Goal: Task Accomplishment & Management: Use online tool/utility

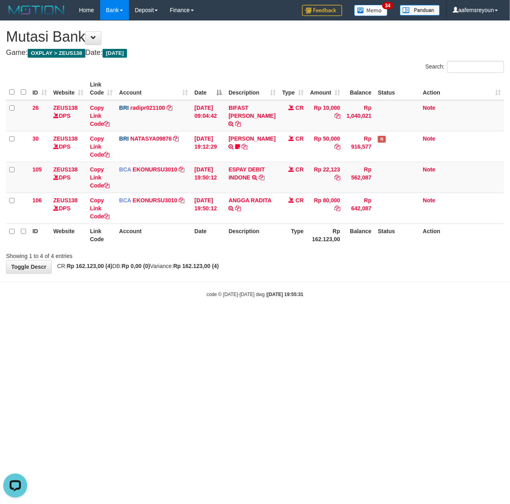
drag, startPoint x: 280, startPoint y: 372, endPoint x: 264, endPoint y: 373, distance: 16.0
click at [277, 318] on html "Toggle navigation Home Bank Account List Mutasi Bank Search Sync Note Mutasi De…" at bounding box center [255, 159] width 510 height 318
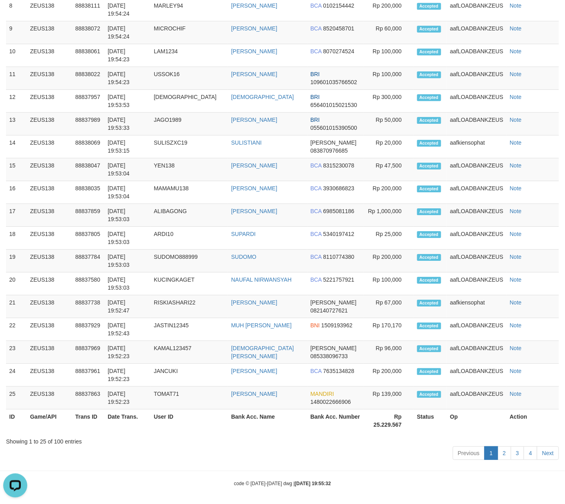
drag, startPoint x: 359, startPoint y: 420, endPoint x: 407, endPoint y: 401, distance: 52.2
click at [358, 416] on th "Bank Acc. Number" at bounding box center [335, 420] width 56 height 23
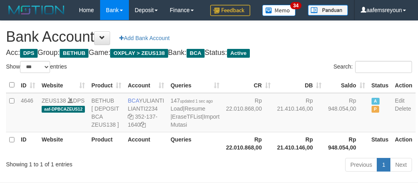
select select "***"
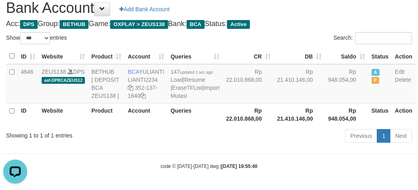
click at [267, 143] on div "Previous 1 Next" at bounding box center [296, 136] width 232 height 17
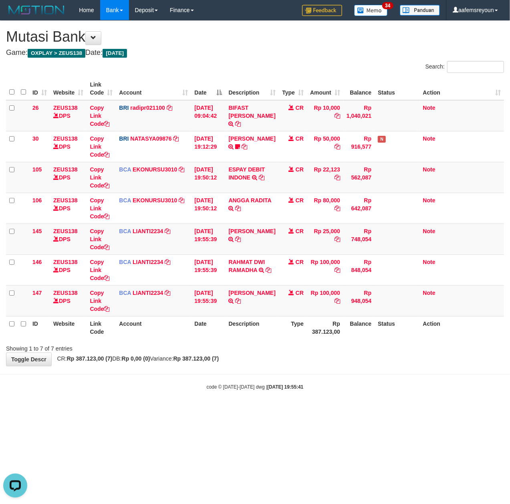
drag, startPoint x: 186, startPoint y: 393, endPoint x: 2, endPoint y: 415, distance: 185.2
click at [164, 394] on body "Toggle navigation Home Bank Account List Mutasi Bank Search Sync Note Mutasi De…" at bounding box center [255, 205] width 510 height 411
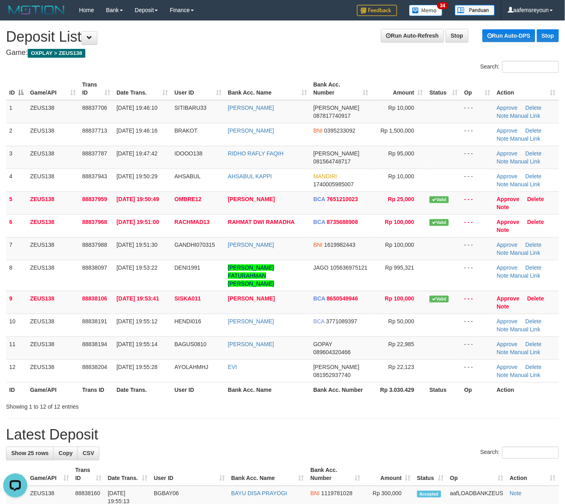
drag, startPoint x: 258, startPoint y: 417, endPoint x: 150, endPoint y: 398, distance: 110.3
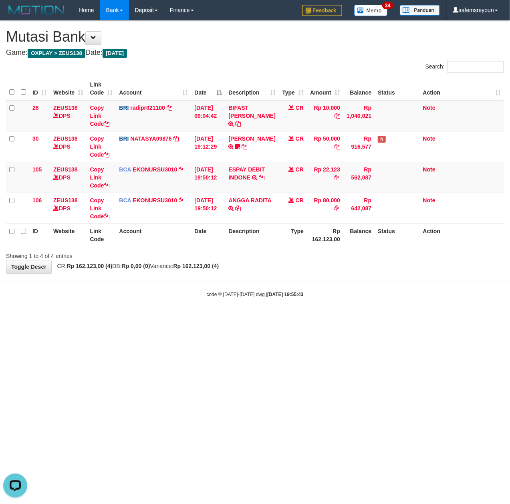
click at [378, 318] on html "Toggle navigation Home Bank Account List Mutasi Bank Search Sync Note Mutasi De…" at bounding box center [255, 159] width 510 height 318
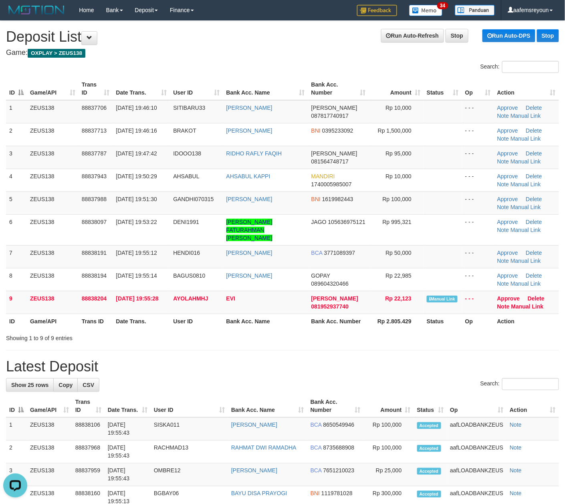
click at [194, 378] on div "Search:" at bounding box center [282, 385] width 553 height 14
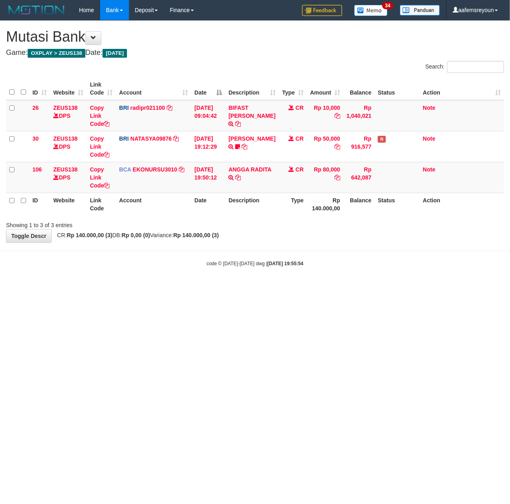
click at [414, 287] on html "Toggle navigation Home Bank Account List Mutasi Bank Search Sync Note Mutasi De…" at bounding box center [255, 143] width 510 height 287
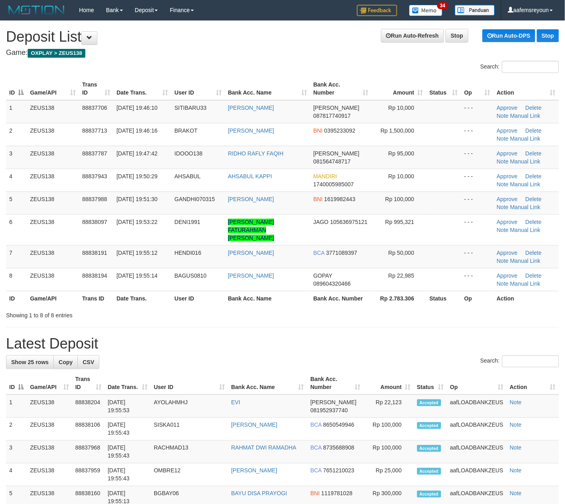
drag, startPoint x: 406, startPoint y: 338, endPoint x: 569, endPoint y: 355, distance: 164.3
click at [408, 339] on h1 "Latest Deposit" at bounding box center [282, 344] width 553 height 16
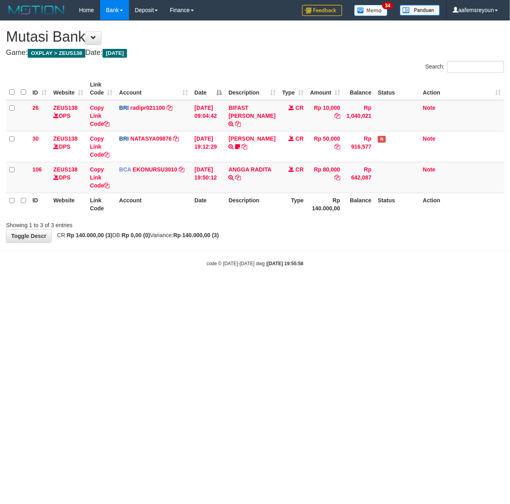
click at [171, 287] on html "Toggle navigation Home Bank Account List Mutasi Bank Search Sync Note Mutasi De…" at bounding box center [255, 143] width 510 height 287
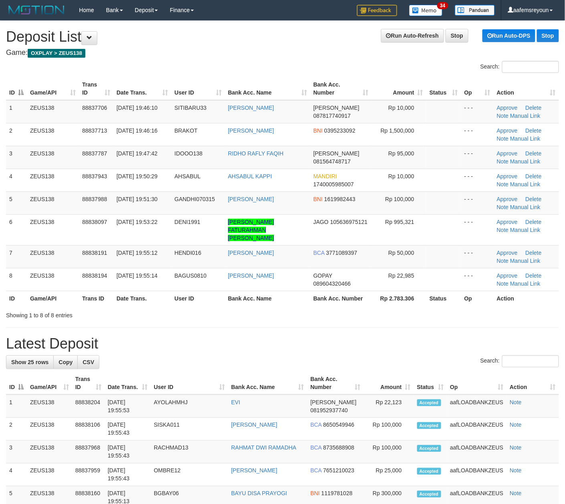
drag, startPoint x: 419, startPoint y: 329, endPoint x: 470, endPoint y: 343, distance: 52.8
click at [419, 336] on h1 "Latest Deposit" at bounding box center [282, 344] width 553 height 16
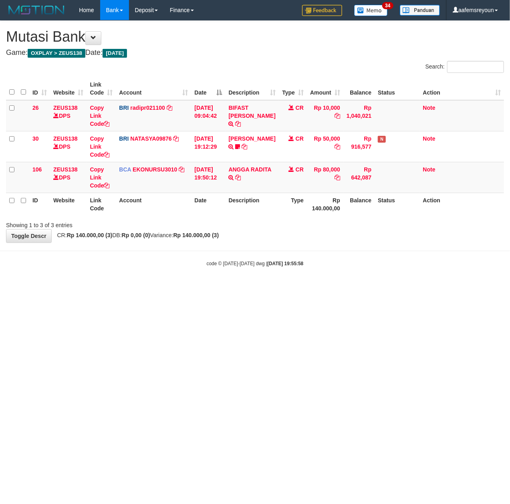
click at [165, 287] on html "Toggle navigation Home Bank Account List Mutasi Bank Search Sync Note Mutasi De…" at bounding box center [255, 143] width 510 height 287
drag, startPoint x: 196, startPoint y: 363, endPoint x: 131, endPoint y: 359, distance: 65.0
click at [188, 287] on html "Toggle navigation Home Bank Account List Mutasi Bank Search Sync Note Mutasi De…" at bounding box center [255, 143] width 510 height 287
click at [271, 287] on html "Toggle navigation Home Bank Account List Mutasi Bank Search Sync Note Mutasi De…" at bounding box center [255, 143] width 510 height 287
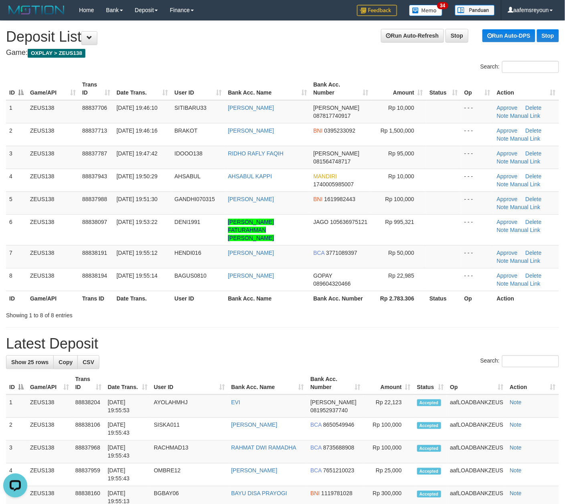
drag, startPoint x: 313, startPoint y: 349, endPoint x: 563, endPoint y: 387, distance: 253.0
click at [319, 355] on div "Search:" at bounding box center [282, 362] width 553 height 14
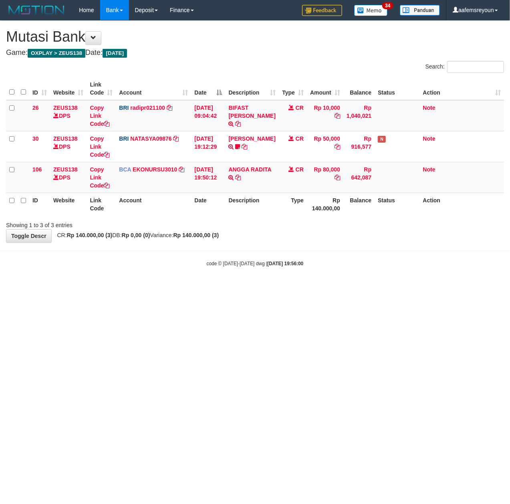
click at [260, 287] on html "Toggle navigation Home Bank Account List Mutasi Bank Search Sync Note Mutasi De…" at bounding box center [255, 143] width 510 height 287
click at [187, 287] on html "Toggle navigation Home Bank Account List Mutasi Bank Search Sync Note Mutasi De…" at bounding box center [255, 143] width 510 height 287
click at [192, 287] on html "Toggle navigation Home Bank Account List Mutasi Bank Search Sync Note Mutasi De…" at bounding box center [255, 143] width 510 height 287
click at [213, 287] on html "Toggle navigation Home Bank Account List Mutasi Bank Search Sync Note Mutasi De…" at bounding box center [255, 143] width 510 height 287
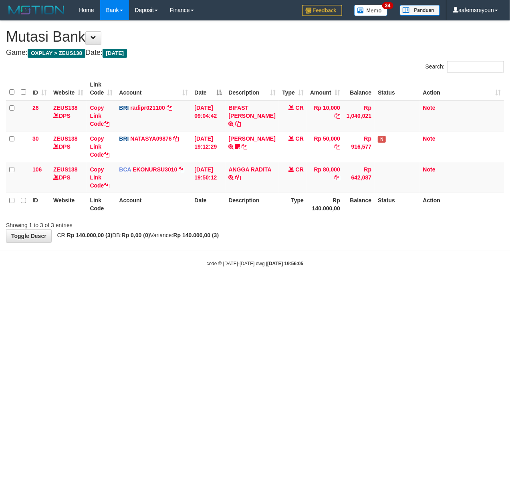
click at [284, 287] on html "Toggle navigation Home Bank Account List Mutasi Bank Search Sync Note Mutasi De…" at bounding box center [255, 143] width 510 height 287
click at [363, 287] on html "Toggle navigation Home Bank Account List Mutasi Bank Search Sync Note Mutasi De…" at bounding box center [255, 143] width 510 height 287
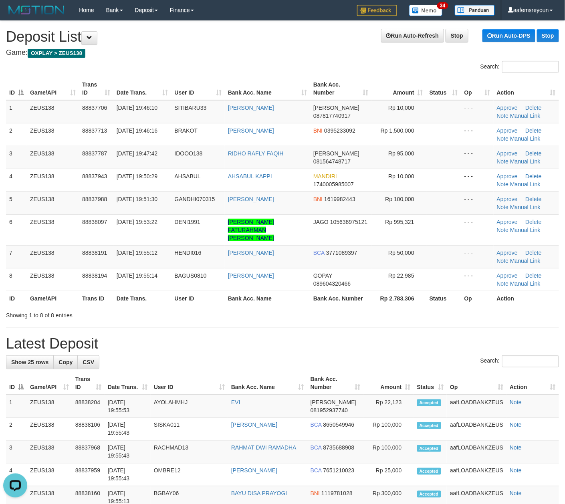
click at [433, 361] on div "Search:" at bounding box center [282, 362] width 553 height 14
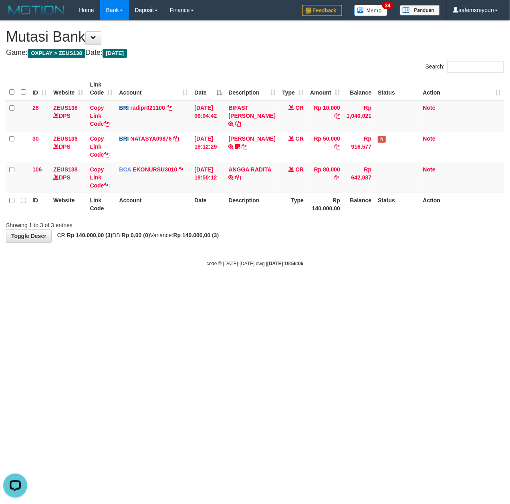
click at [268, 287] on html "Toggle navigation Home Bank Account List Mutasi Bank Search Sync Note Mutasi De…" at bounding box center [255, 143] width 510 height 287
click at [269, 287] on html "Toggle navigation Home Bank Account List Mutasi Bank Search Sync Note Mutasi De…" at bounding box center [255, 143] width 510 height 287
click at [272, 287] on html "Toggle navigation Home Bank Account List Mutasi Bank Search Sync Note Mutasi De…" at bounding box center [255, 143] width 510 height 287
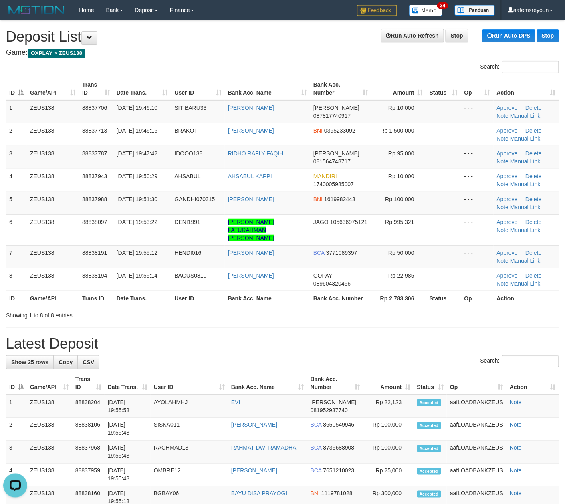
drag, startPoint x: 258, startPoint y: 329, endPoint x: 252, endPoint y: 329, distance: 6.1
click at [258, 336] on h1 "Latest Deposit" at bounding box center [282, 344] width 553 height 16
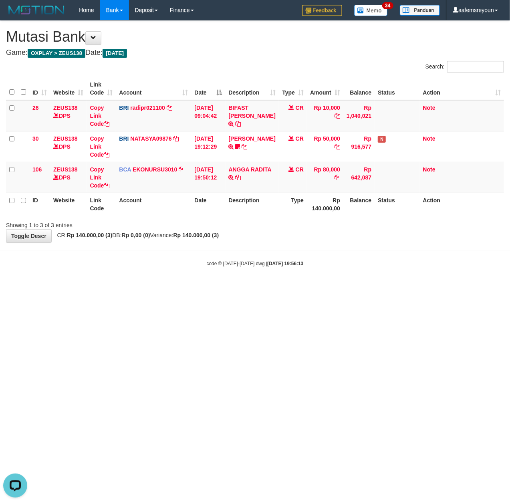
click at [248, 287] on html "Toggle navigation Home Bank Account List Mutasi Bank Search Sync Note Mutasi De…" at bounding box center [255, 143] width 510 height 287
click at [260, 287] on html "Toggle navigation Home Bank Account List Mutasi Bank Search Sync Note Mutasi De…" at bounding box center [255, 143] width 510 height 287
click at [351, 287] on html "Toggle navigation Home Bank Account List Mutasi Bank Search Sync Note Mutasi De…" at bounding box center [255, 143] width 510 height 287
click at [277, 287] on html "Toggle navigation Home Bank Account List Mutasi Bank Search Sync Note Mutasi De…" at bounding box center [255, 143] width 510 height 287
drag, startPoint x: 268, startPoint y: 405, endPoint x: 271, endPoint y: 401, distance: 5.1
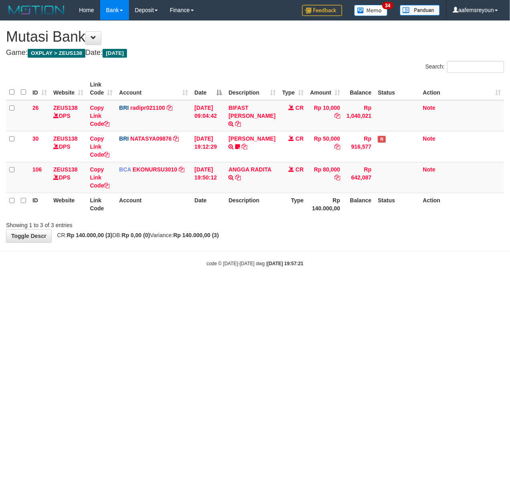
click at [268, 287] on html "Toggle navigation Home Bank Account List Mutasi Bank Search Sync Note Mutasi De…" at bounding box center [255, 143] width 510 height 287
click at [270, 287] on html "Toggle navigation Home Bank Account List Mutasi Bank Search Sync Note Mutasi De…" at bounding box center [255, 143] width 510 height 287
click at [326, 287] on html "Toggle navigation Home Bank Account List Mutasi Bank Search Sync Note Mutasi De…" at bounding box center [255, 143] width 510 height 287
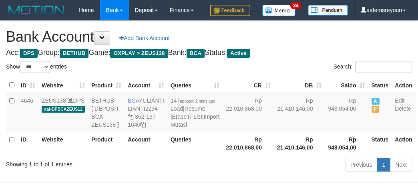
select select "***"
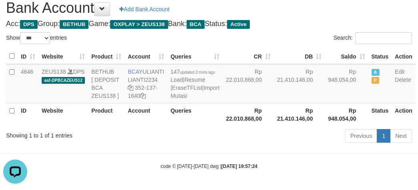
click at [228, 145] on div "Previous 1 Next" at bounding box center [296, 136] width 232 height 17
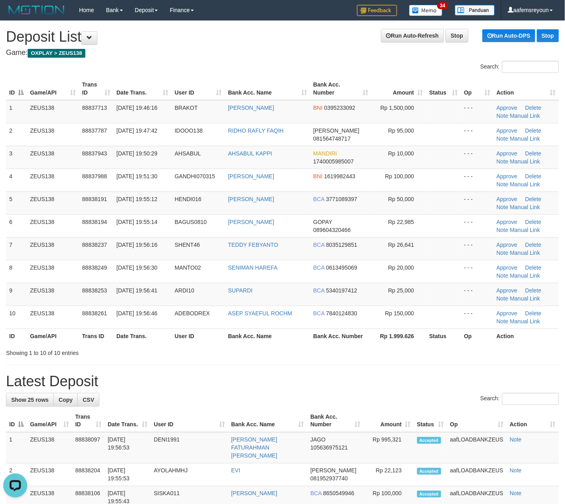
drag, startPoint x: 239, startPoint y: 368, endPoint x: 567, endPoint y: 366, distance: 328.5
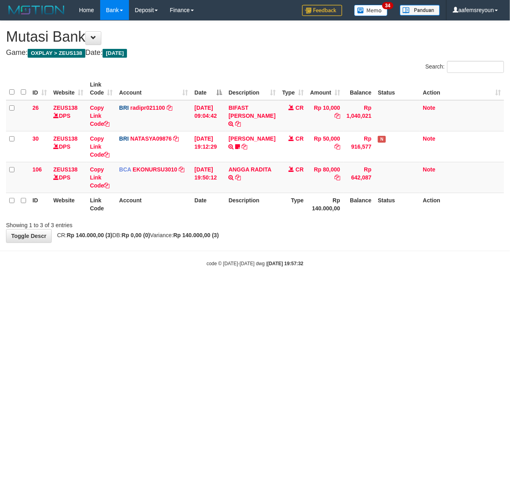
drag, startPoint x: 276, startPoint y: 353, endPoint x: 5, endPoint y: 365, distance: 271.1
click at [260, 287] on html "Toggle navigation Home Bank Account List Mutasi Bank Search Sync Note Mutasi De…" at bounding box center [255, 143] width 510 height 287
drag, startPoint x: 0, startPoint y: 0, endPoint x: 230, endPoint y: 316, distance: 390.4
click at [243, 287] on html "Toggle navigation Home Bank Account List Mutasi Bank Search Sync Note Mutasi De…" at bounding box center [255, 143] width 510 height 287
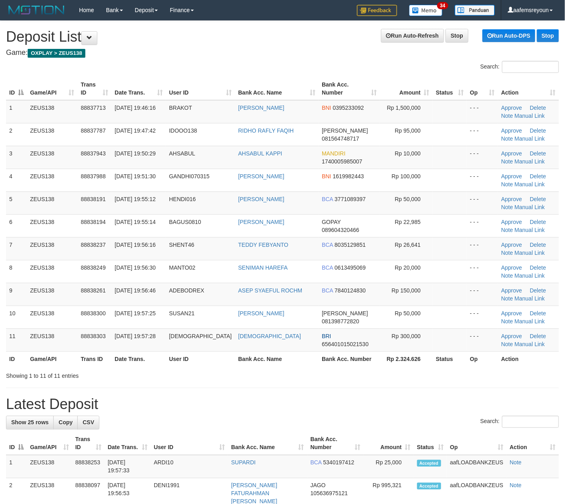
drag, startPoint x: 374, startPoint y: 413, endPoint x: 348, endPoint y: 406, distance: 26.8
click at [374, 412] on h1 "Latest Deposit" at bounding box center [282, 404] width 553 height 16
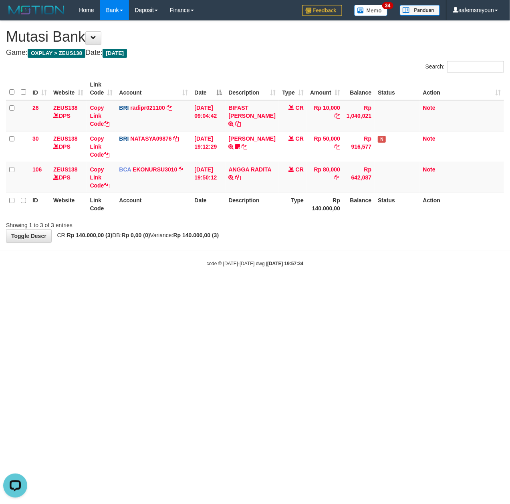
click at [133, 287] on html "Toggle navigation Home Bank Account List Mutasi Bank Search Sync Note Mutasi De…" at bounding box center [255, 143] width 510 height 287
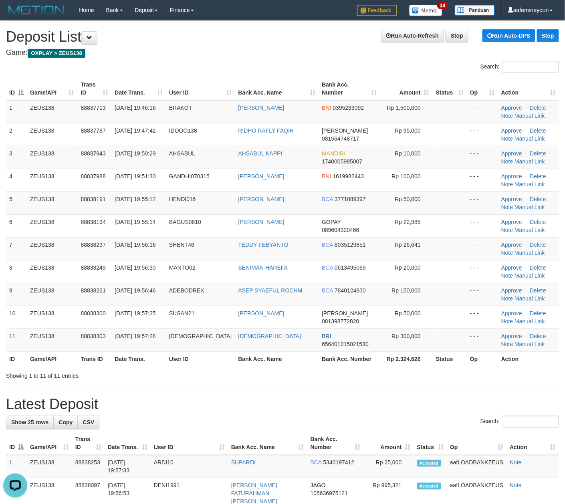
click at [228, 435] on th "User ID" at bounding box center [189, 443] width 77 height 23
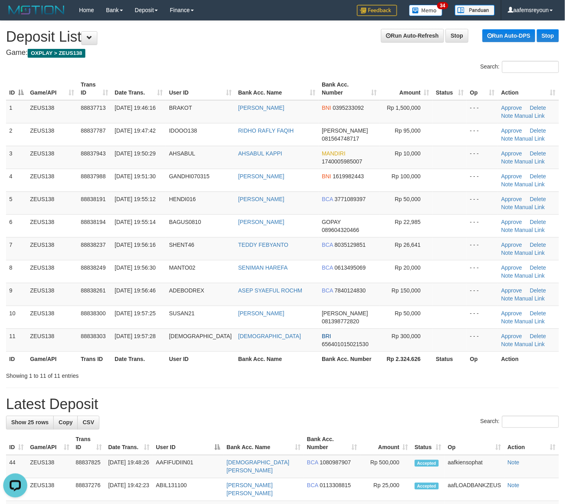
click at [153, 385] on div "**********" at bounding box center [282, 494] width 565 height 947
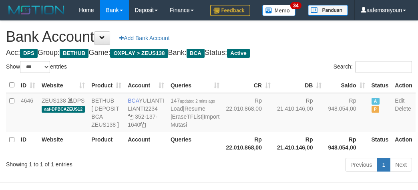
select select "***"
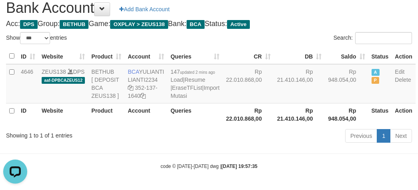
click at [179, 145] on div "Previous 1 Next" at bounding box center [296, 136] width 244 height 17
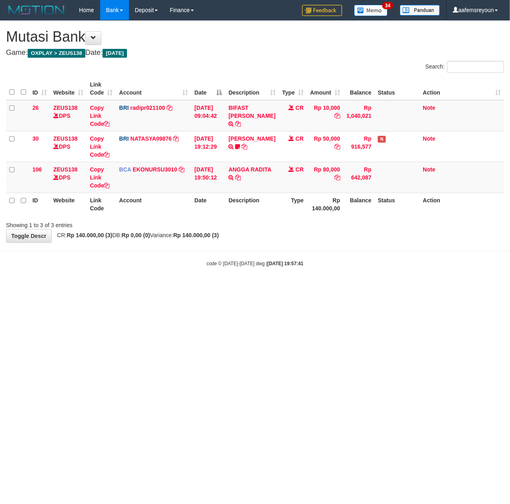
drag, startPoint x: 354, startPoint y: 383, endPoint x: 335, endPoint y: 383, distance: 18.8
click at [351, 287] on html "Toggle navigation Home Bank Account List Mutasi Bank Search Sync Note Mutasi De…" at bounding box center [255, 143] width 510 height 287
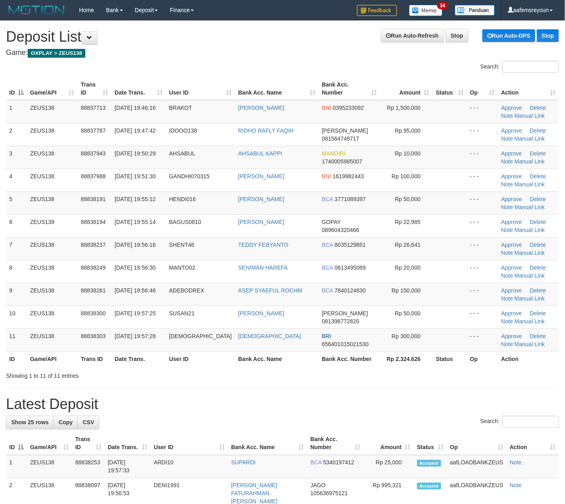
drag, startPoint x: 295, startPoint y: 381, endPoint x: 366, endPoint y: 380, distance: 71.3
click at [329, 380] on div "Showing 1 to 11 of 11 entries" at bounding box center [282, 374] width 565 height 11
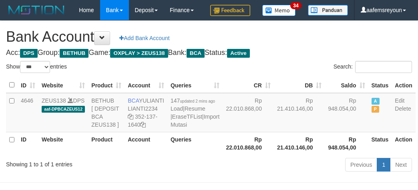
select select "***"
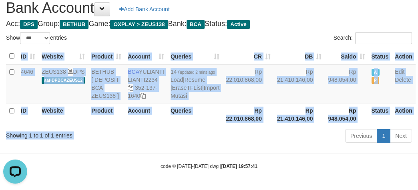
drag, startPoint x: 262, startPoint y: 141, endPoint x: 266, endPoint y: 142, distance: 4.8
click at [266, 142] on div "Previous 1 Next" at bounding box center [296, 136] width 232 height 17
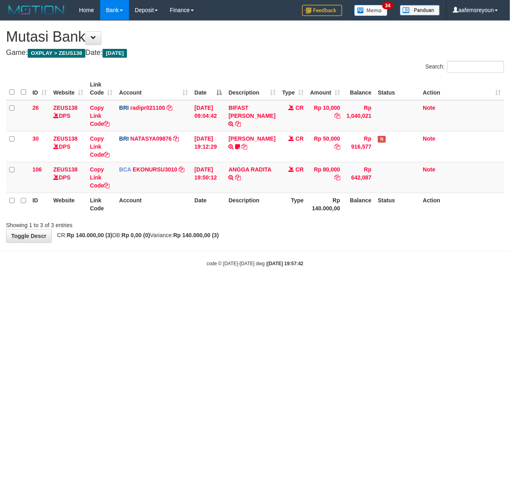
click at [328, 287] on html "Toggle navigation Home Bank Account List Mutasi Bank Search Sync Note Mutasi De…" at bounding box center [255, 143] width 510 height 287
click at [216, 287] on html "Toggle navigation Home Bank Account List Mutasi Bank Search Sync Note Mutasi De…" at bounding box center [255, 143] width 510 height 287
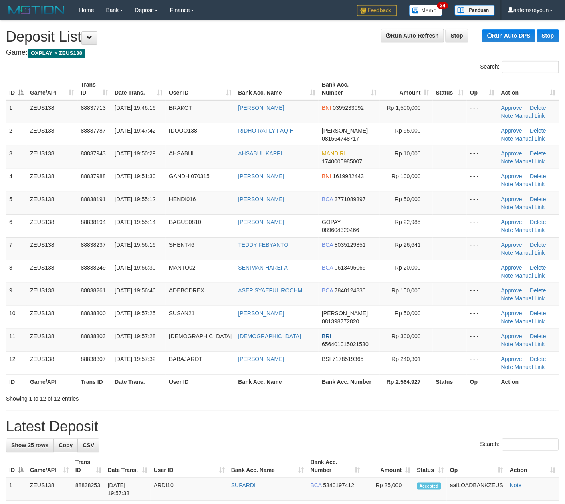
drag, startPoint x: 456, startPoint y: 434, endPoint x: 570, endPoint y: 432, distance: 113.8
click at [457, 434] on h1 "Latest Deposit" at bounding box center [282, 427] width 553 height 16
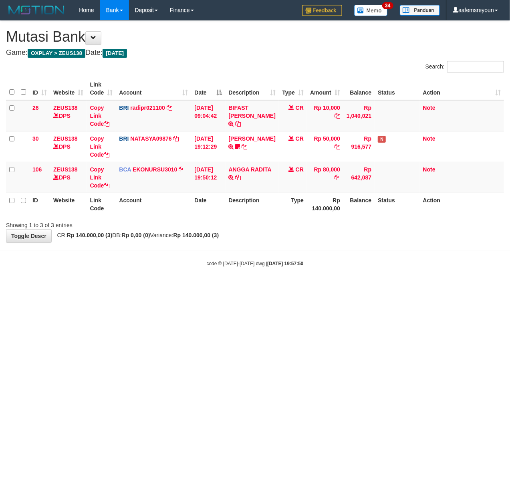
drag, startPoint x: 275, startPoint y: 440, endPoint x: 190, endPoint y: 433, distance: 85.2
click at [262, 287] on html "Toggle navigation Home Bank Account List Mutasi Bank Search Sync Note Mutasi De…" at bounding box center [255, 143] width 510 height 287
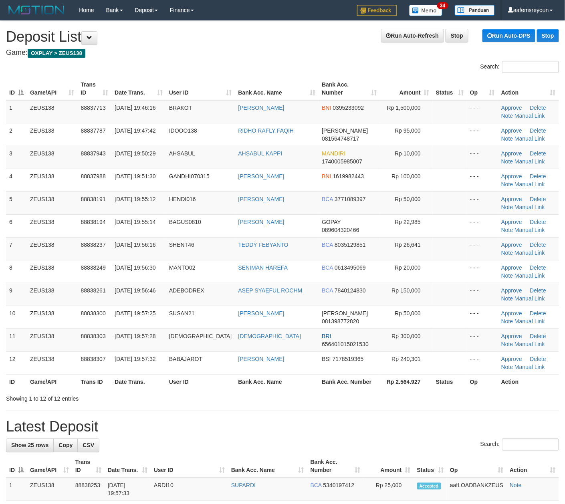
drag, startPoint x: 327, startPoint y: 419, endPoint x: 377, endPoint y: 420, distance: 49.7
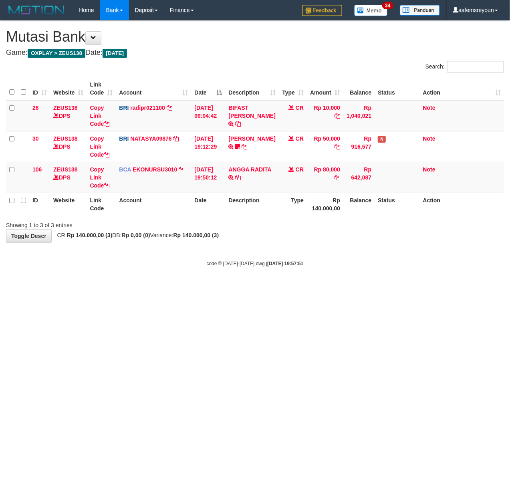
click at [190, 287] on html "Toggle navigation Home Bank Account List Mutasi Bank Search Sync Note Mutasi De…" at bounding box center [255, 143] width 510 height 287
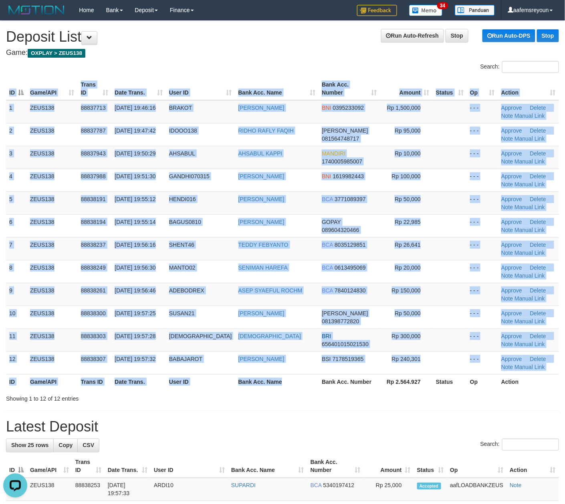
drag, startPoint x: 296, startPoint y: 391, endPoint x: 566, endPoint y: 383, distance: 269.4
click at [310, 391] on div "ID Game/API Trans ID Date Trans. User ID Bank Acc. Name Bank Acc. Number Amount…" at bounding box center [282, 233] width 565 height 317
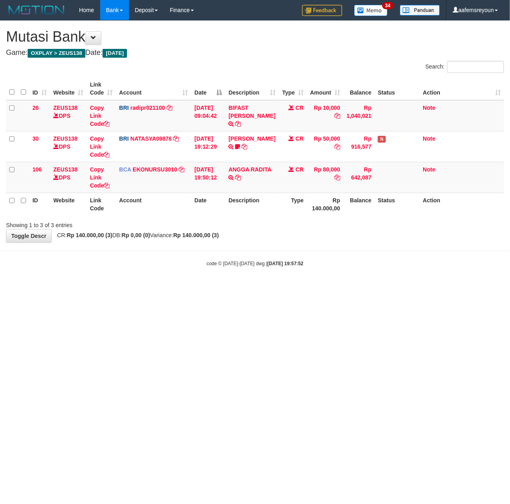
click at [189, 287] on html "Toggle navigation Home Bank Account List Mutasi Bank Search Sync Note Mutasi De…" at bounding box center [255, 143] width 510 height 287
click at [188, 287] on html "Toggle navigation Home Bank Account List Mutasi Bank Search Sync Note Mutasi De…" at bounding box center [255, 143] width 510 height 287
click at [190, 287] on html "Toggle navigation Home Bank Account List Mutasi Bank Search Sync Note Mutasi De…" at bounding box center [255, 143] width 510 height 287
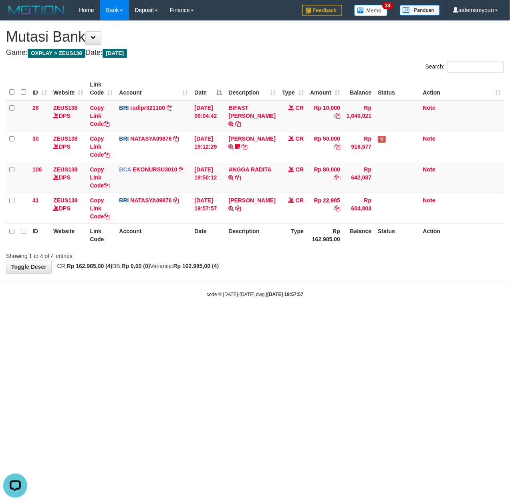
click at [167, 318] on html "Toggle navigation Home Bank Account List Mutasi Bank Search Sync Note Mutasi De…" at bounding box center [255, 159] width 510 height 318
drag, startPoint x: 300, startPoint y: 394, endPoint x: 295, endPoint y: 394, distance: 5.6
click at [296, 318] on html "Toggle navigation Home Bank Account List Mutasi Bank Search Sync Note Mutasi De…" at bounding box center [255, 159] width 510 height 318
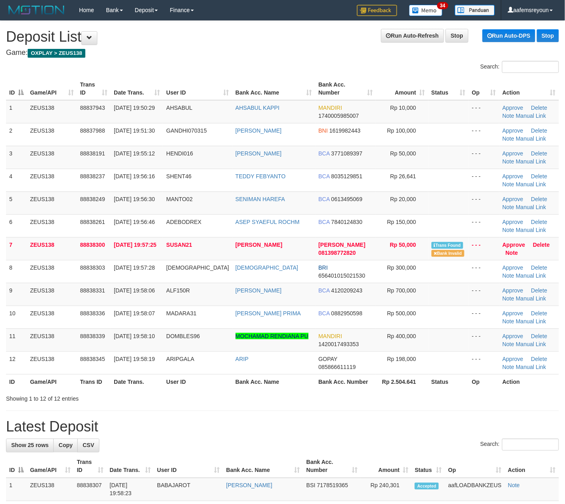
drag, startPoint x: 442, startPoint y: 423, endPoint x: 573, endPoint y: 413, distance: 131.4
click at [462, 421] on h1 "Latest Deposit" at bounding box center [282, 427] width 553 height 16
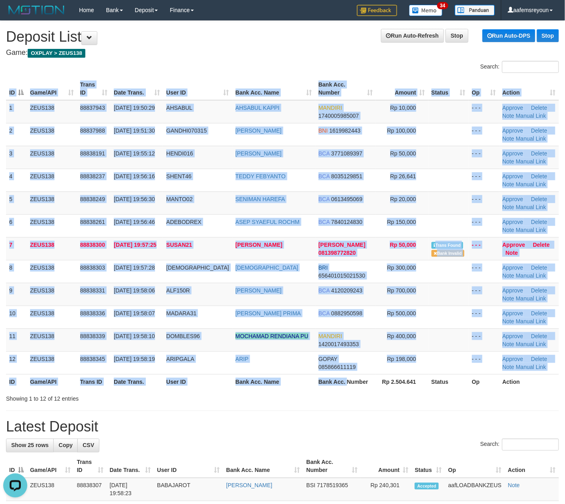
click at [340, 391] on div "ID Game/API Trans ID Date Trans. User ID Bank Acc. Name Bank Acc. Number Amount…" at bounding box center [282, 233] width 565 height 317
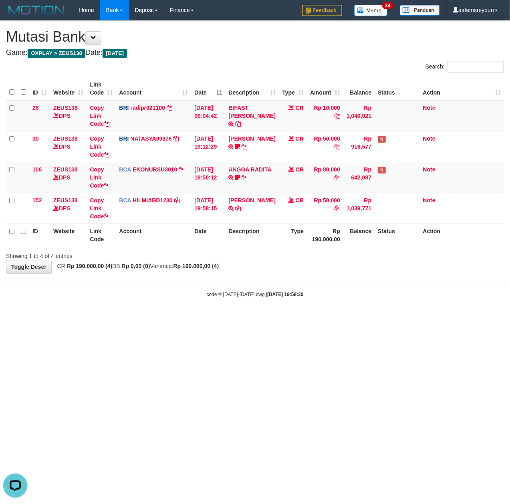
drag, startPoint x: 191, startPoint y: 382, endPoint x: 197, endPoint y: 384, distance: 6.3
click at [197, 318] on html "Toggle navigation Home Bank Account List Mutasi Bank Search Sync Note Mutasi De…" at bounding box center [255, 159] width 510 height 318
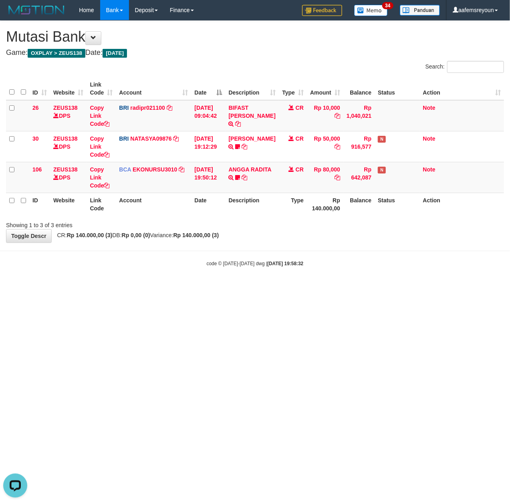
drag, startPoint x: 208, startPoint y: 446, endPoint x: 0, endPoint y: 432, distance: 207.6
click at [207, 287] on html "Toggle navigation Home Bank Account List Mutasi Bank Search Sync Note Mutasi De…" at bounding box center [255, 143] width 510 height 287
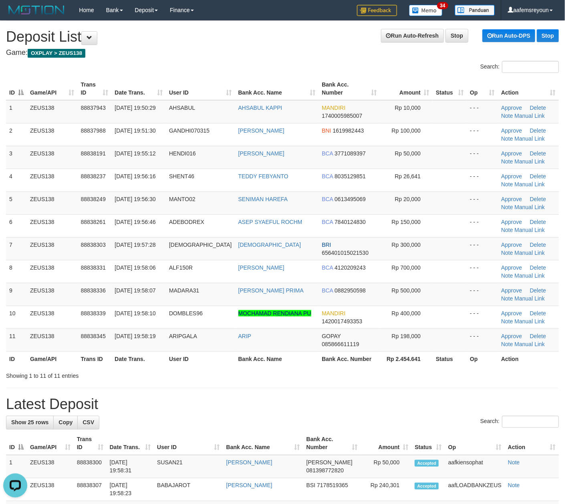
drag, startPoint x: 339, startPoint y: 412, endPoint x: 436, endPoint y: 412, distance: 97.4
click at [349, 412] on h1 "Latest Deposit" at bounding box center [282, 404] width 553 height 16
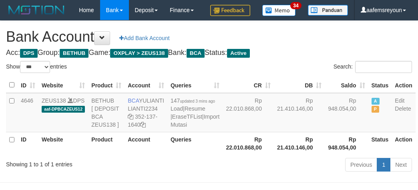
select select "***"
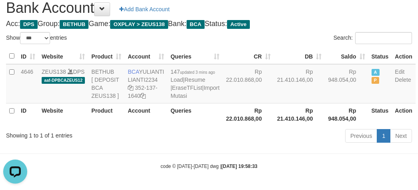
click at [229, 145] on div "Previous 1 Next" at bounding box center [296, 136] width 232 height 17
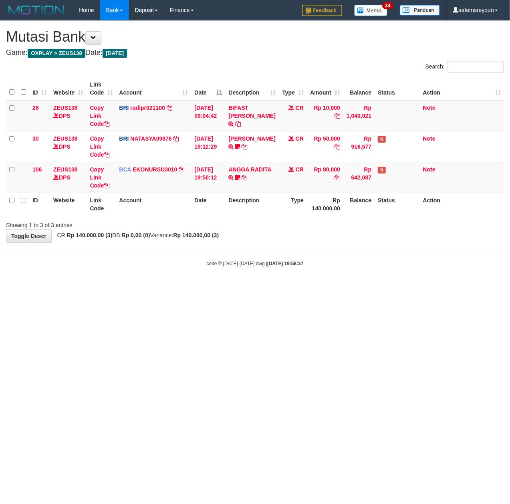
drag, startPoint x: 0, startPoint y: 0, endPoint x: 227, endPoint y: 409, distance: 467.7
click at [244, 287] on html "Toggle navigation Home Bank Account List Mutasi Bank Search Sync Note Mutasi De…" at bounding box center [255, 143] width 510 height 287
click at [279, 287] on html "Toggle navigation Home Bank Account List Mutasi Bank Search Sync Note Mutasi De…" at bounding box center [255, 143] width 510 height 287
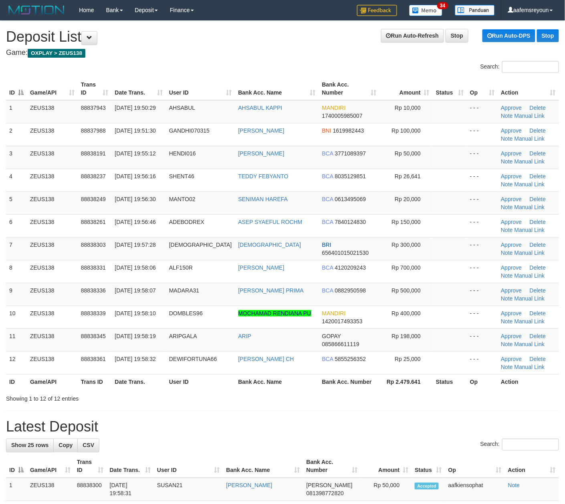
drag, startPoint x: 354, startPoint y: 425, endPoint x: 524, endPoint y: 421, distance: 170.3
click at [364, 425] on h1 "Latest Deposit" at bounding box center [282, 427] width 553 height 16
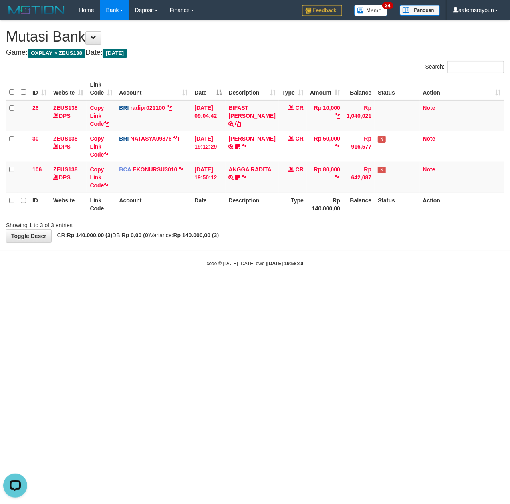
click at [157, 287] on html "Toggle navigation Home Bank Account List Mutasi Bank Search Sync Note Mutasi De…" at bounding box center [255, 143] width 510 height 287
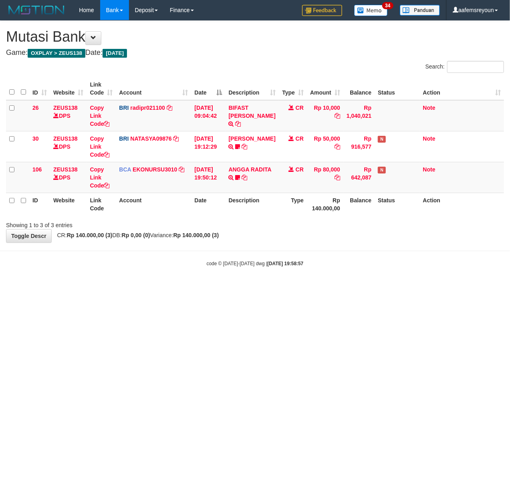
click at [317, 287] on html "Toggle navigation Home Bank Account List Mutasi Bank Search Sync Note Mutasi De…" at bounding box center [255, 143] width 510 height 287
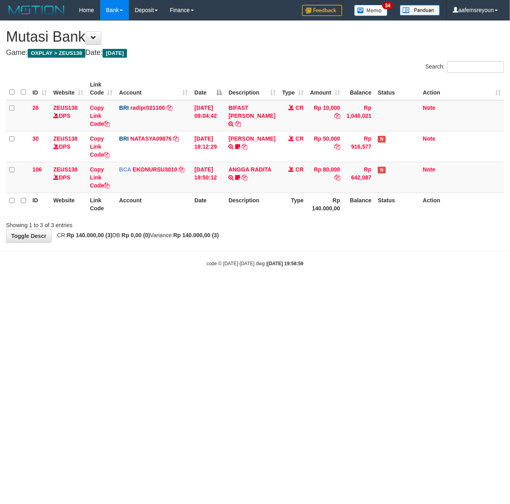
click at [243, 287] on html "Toggle navigation Home Bank Account List Mutasi Bank Search Sync Note Mutasi De…" at bounding box center [255, 143] width 510 height 287
click at [353, 287] on html "Toggle navigation Home Bank Account List Mutasi Bank Search Sync Note Mutasi De…" at bounding box center [255, 143] width 510 height 287
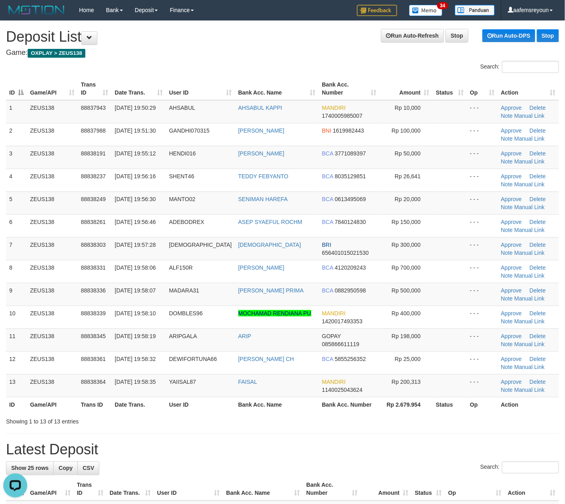
click at [418, 418] on div "Showing 1 to 13 of 13 entries" at bounding box center [282, 419] width 565 height 11
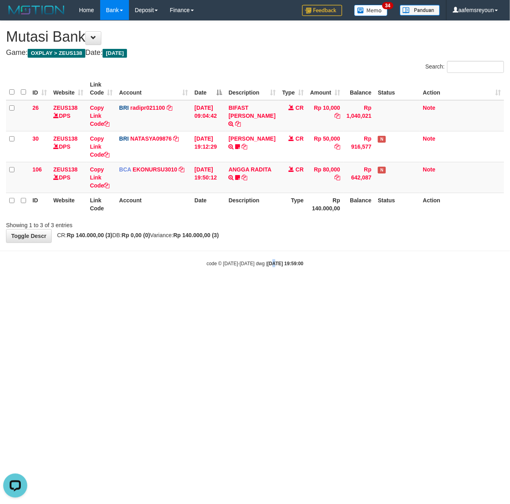
click at [264, 287] on html "Toggle navigation Home Bank Account List Mutasi Bank Search Sync Note Mutasi De…" at bounding box center [255, 143] width 510 height 287
drag, startPoint x: 285, startPoint y: 383, endPoint x: 281, endPoint y: 383, distance: 4.4
click at [281, 287] on html "Toggle navigation Home Bank Account List Mutasi Bank Search Sync Note Mutasi De…" at bounding box center [255, 143] width 510 height 287
click at [296, 287] on html "Toggle navigation Home Bank Account List Mutasi Bank Search Sync Note Mutasi De…" at bounding box center [255, 143] width 510 height 287
drag, startPoint x: 115, startPoint y: 313, endPoint x: 0, endPoint y: 360, distance: 124.7
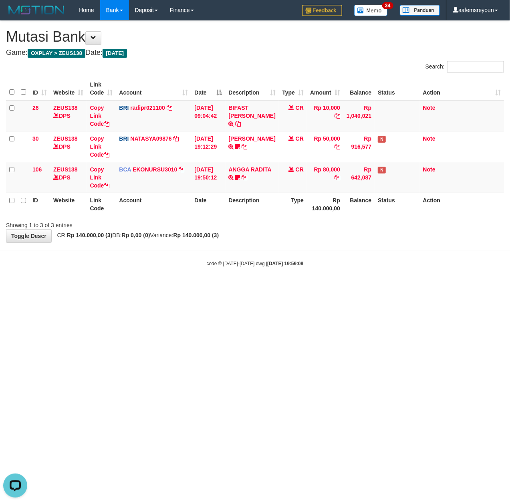
click at [111, 287] on html "Toggle navigation Home Bank Account List Mutasi Bank Search Sync Note Mutasi De…" at bounding box center [255, 143] width 510 height 287
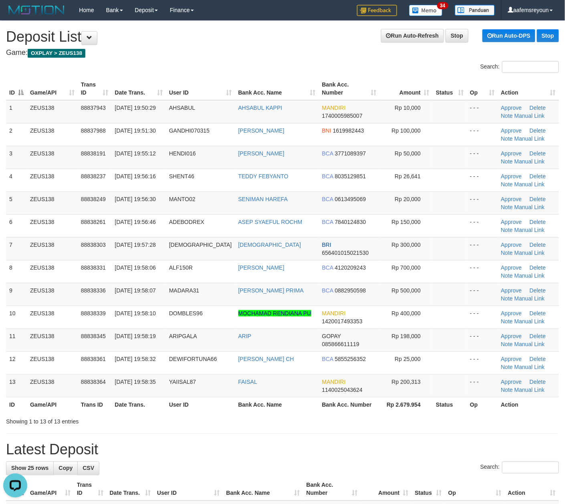
drag, startPoint x: 251, startPoint y: 443, endPoint x: 569, endPoint y: 415, distance: 319.4
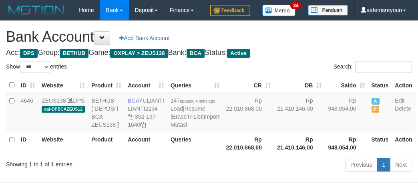
select select "***"
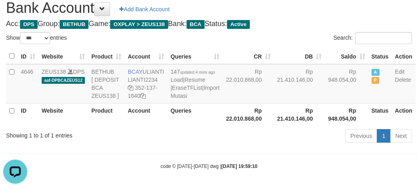
drag, startPoint x: 237, startPoint y: 159, endPoint x: 241, endPoint y: 161, distance: 4.3
click at [238, 145] on div "Previous 1 Next" at bounding box center [296, 136] width 232 height 17
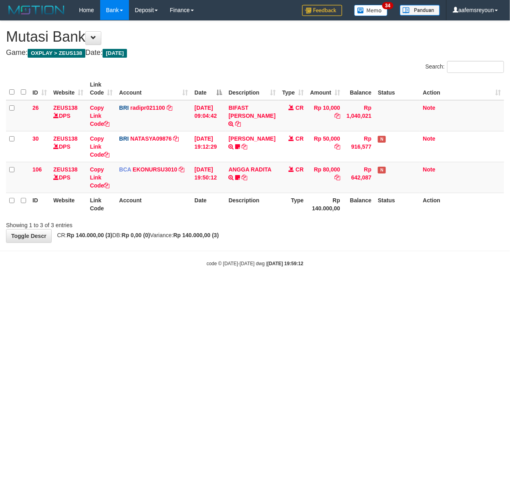
drag, startPoint x: 177, startPoint y: 401, endPoint x: 80, endPoint y: 403, distance: 96.6
click at [170, 287] on html "Toggle navigation Home Bank Account List Mutasi Bank Search Sync Note Mutasi De…" at bounding box center [255, 143] width 510 height 287
drag, startPoint x: 0, startPoint y: 0, endPoint x: 186, endPoint y: 391, distance: 433.0
click at [186, 287] on html "Toggle navigation Home Bank Account List Mutasi Bank Search Sync Note Mutasi De…" at bounding box center [255, 143] width 510 height 287
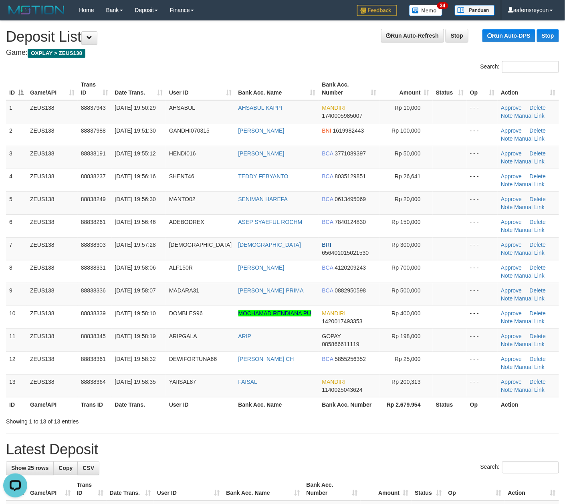
click at [430, 424] on div "Showing 1 to 13 of 13 entries" at bounding box center [282, 419] width 565 height 11
click at [435, 403] on th "Status" at bounding box center [450, 404] width 34 height 15
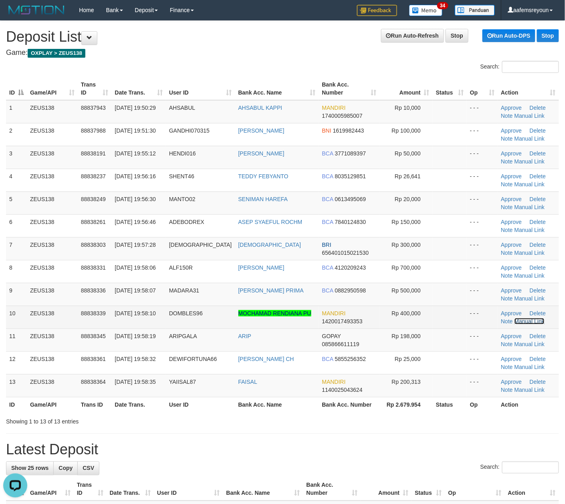
click at [529, 321] on link "Manual Link" at bounding box center [529, 321] width 30 height 6
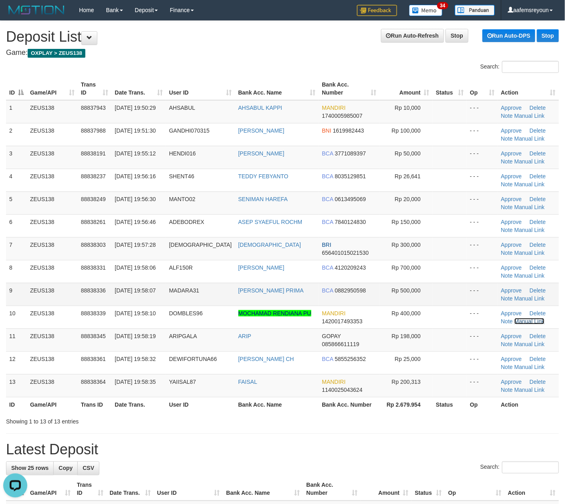
click at [514, 318] on link "Manual Link" at bounding box center [529, 321] width 30 height 6
click at [359, 412] on th "Bank Acc. Number" at bounding box center [349, 404] width 61 height 15
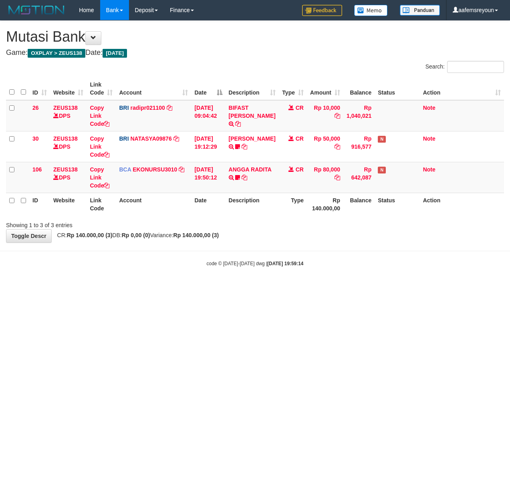
click at [186, 287] on html "Toggle navigation Home Bank Account List Mutasi Bank Search Sync Note Mutasi De…" at bounding box center [255, 143] width 510 height 287
click at [148, 287] on html "Toggle navigation Home Bank Account List Mutasi Bank Search Sync Note Mutasi De…" at bounding box center [255, 143] width 510 height 287
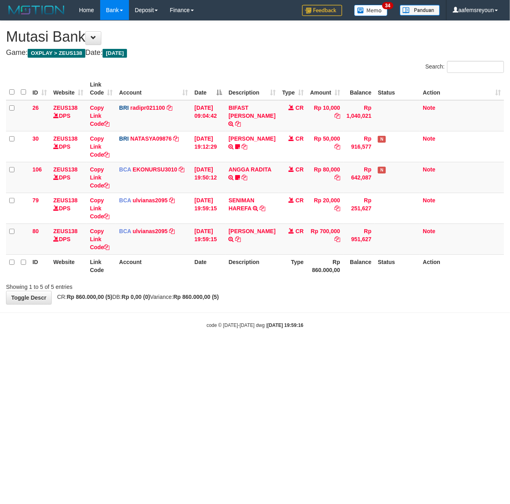
click at [148, 349] on html "Toggle navigation Home Bank Account List Mutasi Bank Search Sync Note Mutasi De…" at bounding box center [255, 174] width 510 height 349
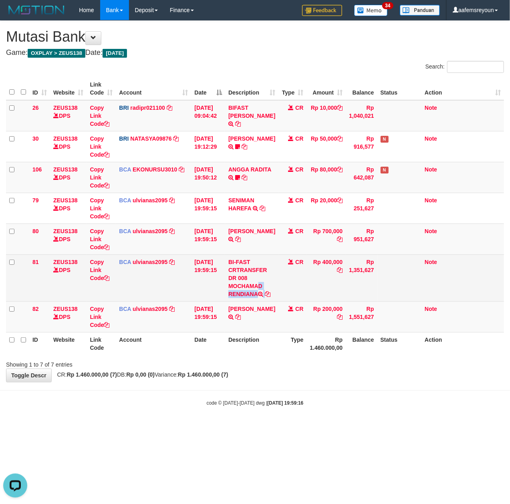
drag, startPoint x: 232, startPoint y: 284, endPoint x: 269, endPoint y: 294, distance: 38.9
click at [269, 294] on td "BI-FAST CRTRANSFER DR 008 MOCHAMAD RENDIANA" at bounding box center [251, 277] width 53 height 47
copy td "OCHAMAD RENDIANA"
click at [21, 371] on link "Toggle Descr" at bounding box center [29, 376] width 46 height 14
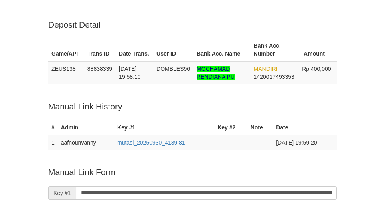
scroll to position [166, 0]
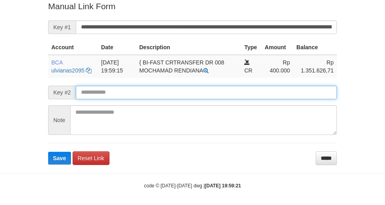
click at [48, 152] on button "Save" at bounding box center [59, 158] width 23 height 13
click at [276, 91] on input "text" at bounding box center [206, 93] width 261 height 14
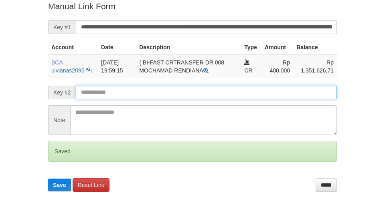
click at [48, 179] on button "Save" at bounding box center [59, 185] width 23 height 13
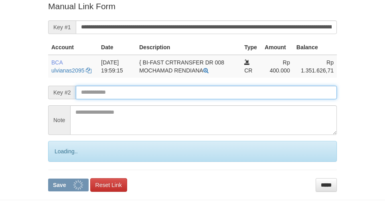
scroll to position [165, 0]
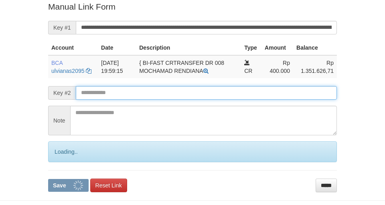
click at [48, 179] on button "Save" at bounding box center [68, 185] width 40 height 13
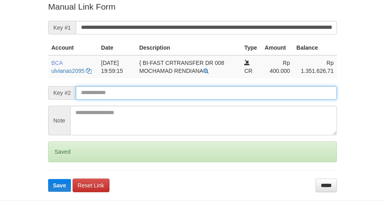
click at [48, 179] on button "Save" at bounding box center [59, 185] width 23 height 13
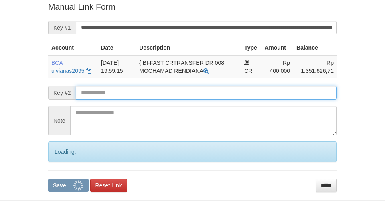
click at [48, 179] on button "Save" at bounding box center [68, 185] width 40 height 13
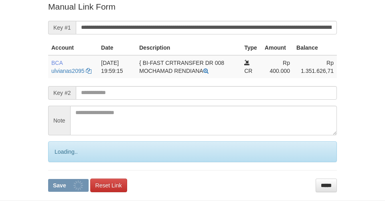
click at [288, 93] on input "text" at bounding box center [206, 93] width 261 height 14
click at [48, 179] on button "Save" at bounding box center [68, 185] width 40 height 13
click at [288, 93] on input "text" at bounding box center [206, 93] width 261 height 14
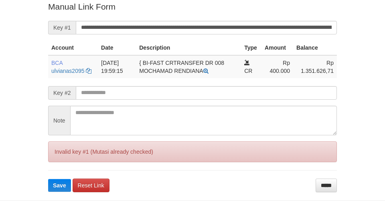
click at [48, 179] on button "Save" at bounding box center [59, 185] width 23 height 13
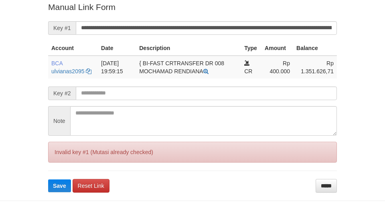
drag, startPoint x: 0, startPoint y: 0, endPoint x: 289, endPoint y: 93, distance: 303.6
click at [288, 93] on input "text" at bounding box center [206, 94] width 261 height 14
click at [48, 179] on button "Save" at bounding box center [59, 185] width 23 height 13
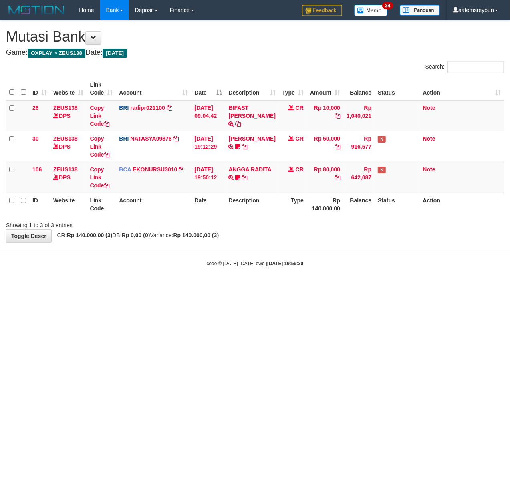
drag, startPoint x: 252, startPoint y: 413, endPoint x: 210, endPoint y: 412, distance: 42.5
click at [253, 287] on html "Toggle navigation Home Bank Account List Mutasi Bank Search Sync Note Mutasi De…" at bounding box center [255, 143] width 510 height 287
click at [292, 287] on html "Toggle navigation Home Bank Account List Mutasi Bank Search Sync Note Mutasi De…" at bounding box center [255, 143] width 510 height 287
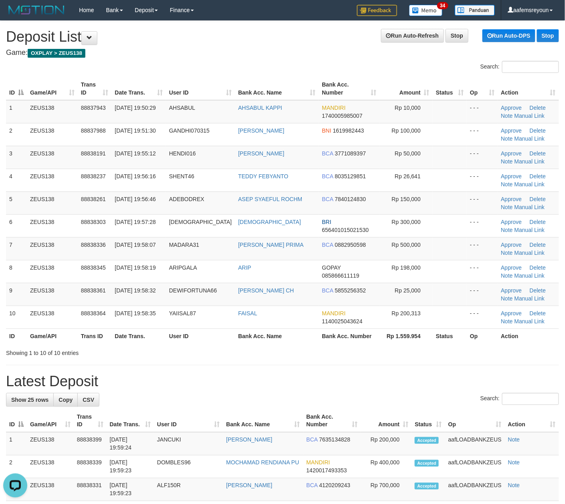
drag, startPoint x: 357, startPoint y: 419, endPoint x: 572, endPoint y: 393, distance: 216.3
click at [361, 417] on th "Amount" at bounding box center [386, 420] width 51 height 23
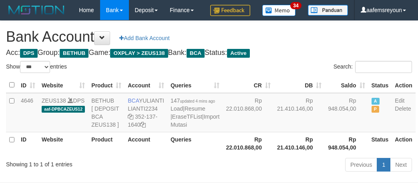
select select "***"
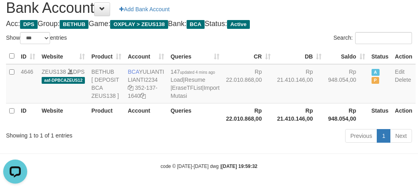
click at [308, 145] on div "Previous 1 Next" at bounding box center [296, 136] width 232 height 17
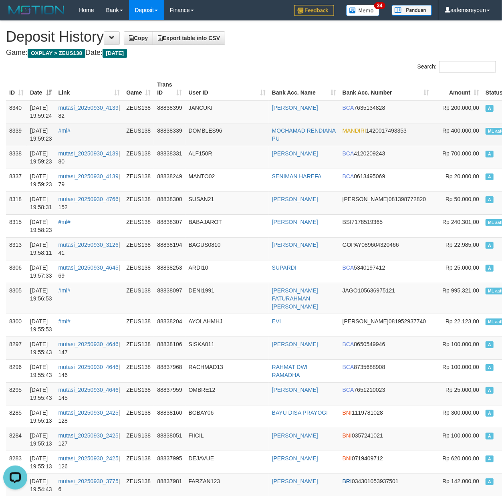
click at [486, 133] on span "ML aafemsreyoun" at bounding box center [506, 131] width 41 height 7
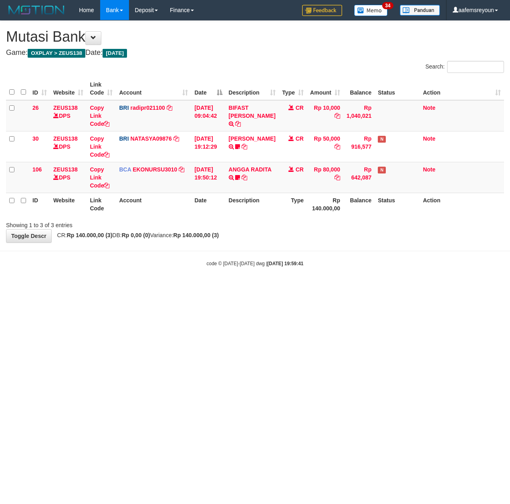
click at [298, 287] on html "Toggle navigation Home Bank Account List Mutasi Bank Search Sync Note Mutasi De…" at bounding box center [255, 143] width 510 height 287
drag, startPoint x: 305, startPoint y: 267, endPoint x: 285, endPoint y: 281, distance: 24.4
click at [305, 267] on div "code © 2012-2018 dwg | 2025/09/30 19:59:42" at bounding box center [255, 263] width 510 height 8
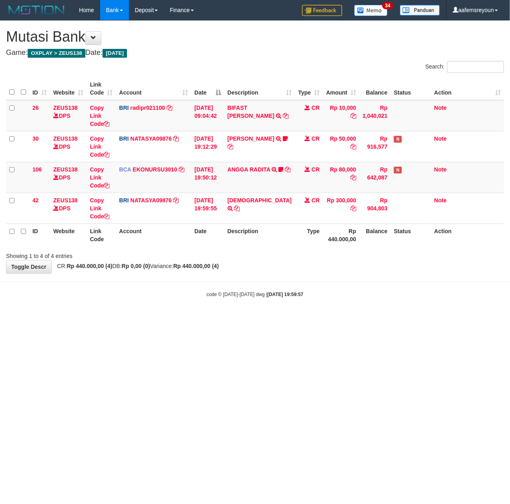
drag, startPoint x: 298, startPoint y: 359, endPoint x: 4, endPoint y: 358, distance: 294.5
click at [292, 318] on html "Toggle navigation Home Bank Account List Mutasi Bank Search Sync Note Mutasi De…" at bounding box center [255, 159] width 510 height 318
drag, startPoint x: 207, startPoint y: 403, endPoint x: 1, endPoint y: 399, distance: 206.0
click at [191, 318] on html "Toggle navigation Home Bank Account List Mutasi Bank Search Sync Note Mutasi De…" at bounding box center [255, 159] width 510 height 318
drag, startPoint x: 380, startPoint y: 356, endPoint x: 258, endPoint y: 369, distance: 122.5
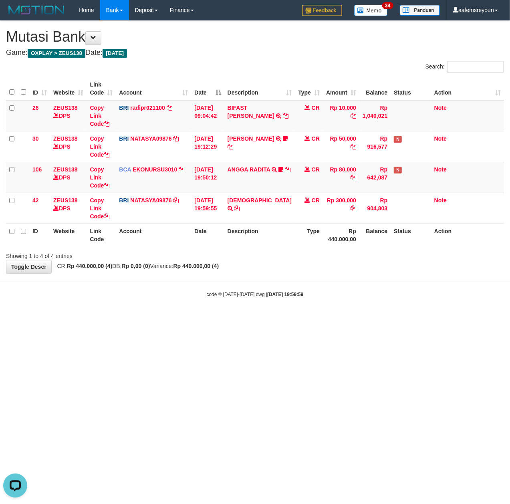
click at [380, 318] on html "Toggle navigation Home Bank Account List Mutasi Bank Search Sync Note Mutasi De…" at bounding box center [255, 159] width 510 height 318
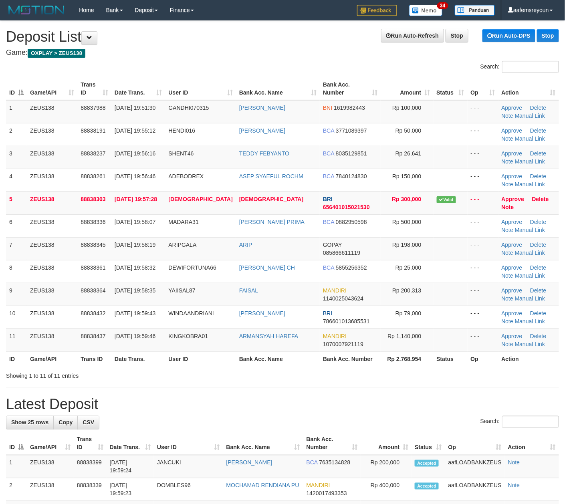
drag, startPoint x: 382, startPoint y: 412, endPoint x: 555, endPoint y: 425, distance: 174.0
click at [392, 412] on h1 "Latest Deposit" at bounding box center [282, 404] width 553 height 16
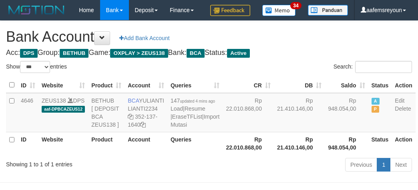
select select "***"
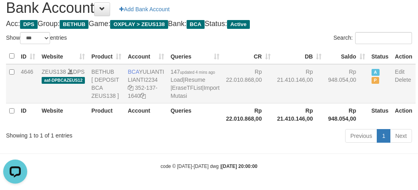
click at [284, 98] on td "Rp 21.410.146,00" at bounding box center [299, 83] width 51 height 39
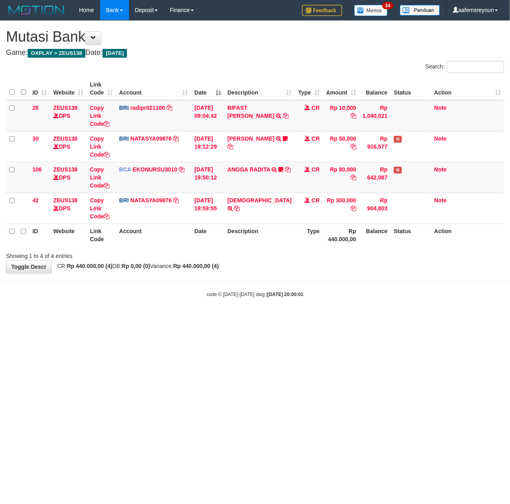
click at [260, 318] on html "Toggle navigation Home Bank Account List Mutasi Bank Search Sync Note Mutasi De…" at bounding box center [255, 159] width 510 height 318
click at [290, 318] on html "Toggle navigation Home Bank Account List Mutasi Bank Search Sync Note Mutasi De…" at bounding box center [255, 159] width 510 height 318
click at [288, 318] on html "Toggle navigation Home Bank Account List Mutasi Bank Search Sync Note Mutasi De…" at bounding box center [255, 159] width 510 height 318
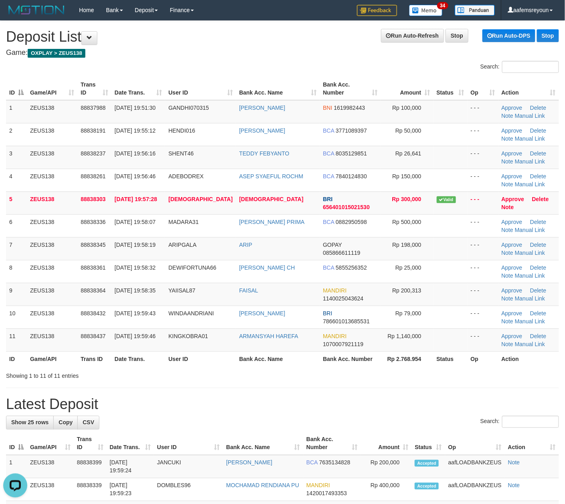
click at [384, 421] on div "Search:" at bounding box center [282, 423] width 553 height 14
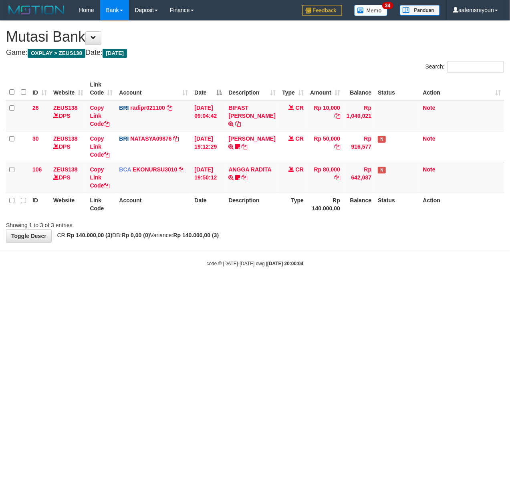
click at [284, 287] on html "Toggle navigation Home Bank Account List Mutasi Bank Search Sync Note Mutasi De…" at bounding box center [255, 143] width 510 height 287
click at [247, 287] on html "Toggle navigation Home Bank Account List Mutasi Bank Search Sync Note Mutasi De…" at bounding box center [255, 143] width 510 height 287
click at [182, 287] on html "Toggle navigation Home Bank Account List Mutasi Bank Search Sync Note Mutasi De…" at bounding box center [255, 143] width 510 height 287
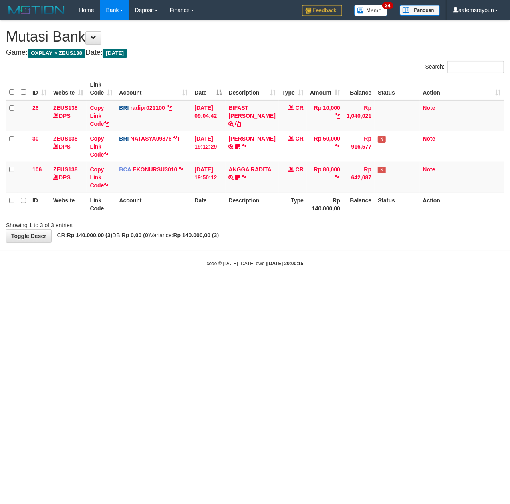
click at [404, 287] on html "Toggle navigation Home Bank Account List Mutasi Bank Search Sync Note Mutasi De…" at bounding box center [255, 143] width 510 height 287
click at [308, 287] on html "Toggle navigation Home Bank Account List Mutasi Bank Search Sync Note Mutasi De…" at bounding box center [255, 143] width 510 height 287
click at [297, 287] on html "Toggle navigation Home Bank Account List Mutasi Bank Search Sync Note Mutasi De…" at bounding box center [255, 143] width 510 height 287
drag, startPoint x: 208, startPoint y: 369, endPoint x: 2, endPoint y: 374, distance: 206.0
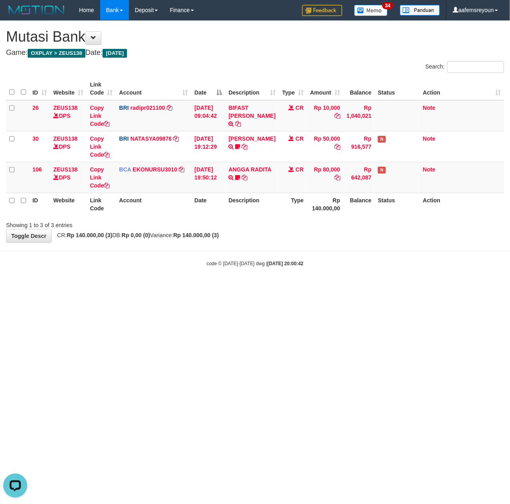
click at [208, 287] on html "Toggle navigation Home Bank Account List Mutasi Bank Search Sync Note Mutasi De…" at bounding box center [255, 143] width 510 height 287
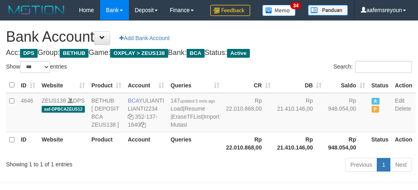
select select "***"
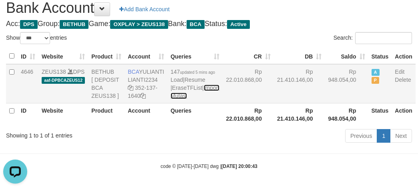
click at [181, 99] on link "Import Mutasi" at bounding box center [195, 92] width 49 height 14
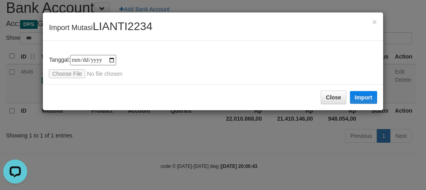
click at [67, 77] on div "**********" at bounding box center [213, 62] width 340 height 43
click at [71, 72] on input "file" at bounding box center [102, 73] width 106 height 9
type input "**********"
click at [361, 97] on button "Import" at bounding box center [363, 97] width 27 height 13
click at [184, 162] on div "**********" at bounding box center [213, 95] width 426 height 190
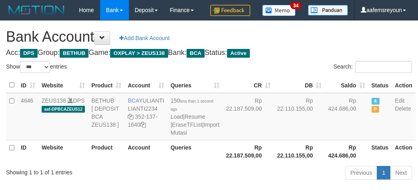
select select "***"
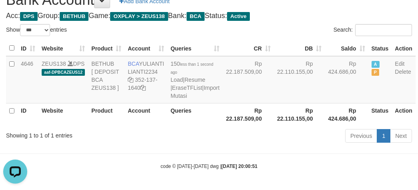
drag, startPoint x: 234, startPoint y: 137, endPoint x: 217, endPoint y: 147, distance: 19.9
click at [235, 126] on th "Rp 22.187.509,00" at bounding box center [248, 114] width 51 height 23
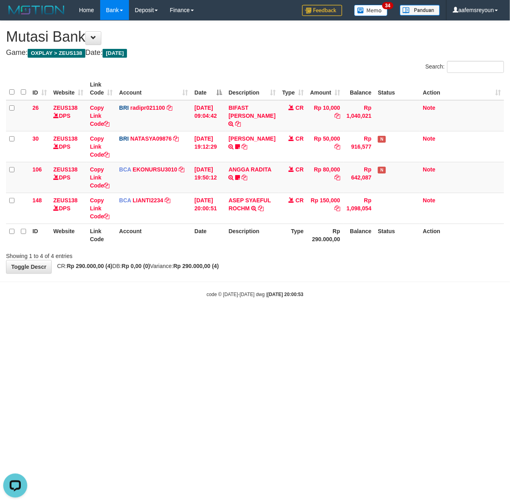
click at [273, 318] on html "Toggle navigation Home Bank Account List Mutasi Bank Search Sync Note Mutasi De…" at bounding box center [255, 159] width 510 height 318
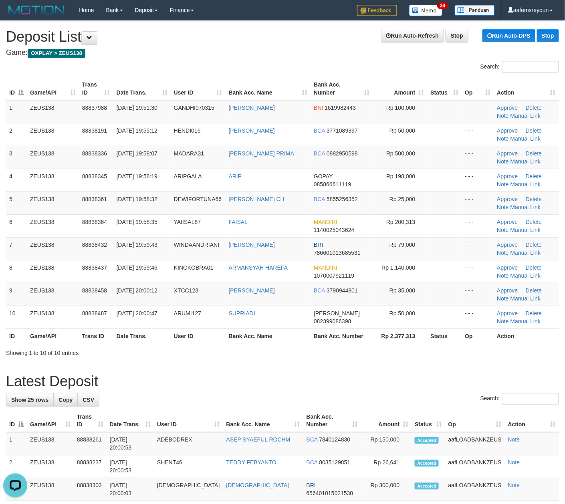
click at [315, 355] on div "Showing 1 to 10 of 10 entries" at bounding box center [282, 351] width 565 height 11
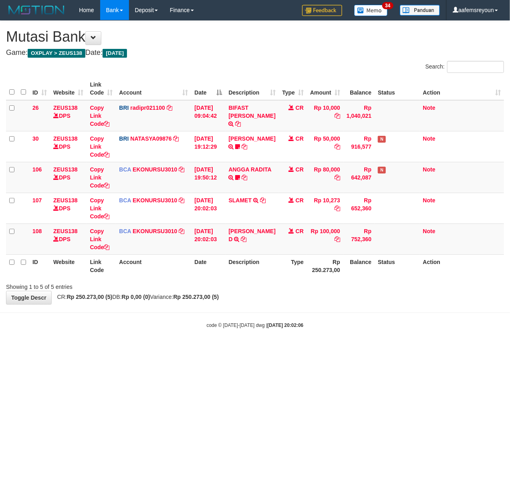
click at [341, 349] on html "Toggle navigation Home Bank Account List Mutasi Bank Search Sync Note Mutasi De…" at bounding box center [255, 174] width 510 height 349
drag, startPoint x: 157, startPoint y: 370, endPoint x: 170, endPoint y: 329, distance: 43.3
click at [157, 349] on html "Toggle navigation Home Bank Account List Mutasi Bank Search Sync Note Mutasi De…" at bounding box center [255, 174] width 510 height 349
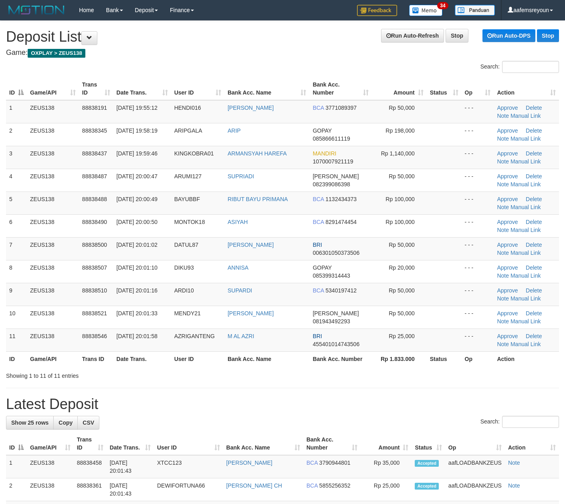
click at [353, 363] on th "Bank Acc. Number" at bounding box center [340, 358] width 63 height 15
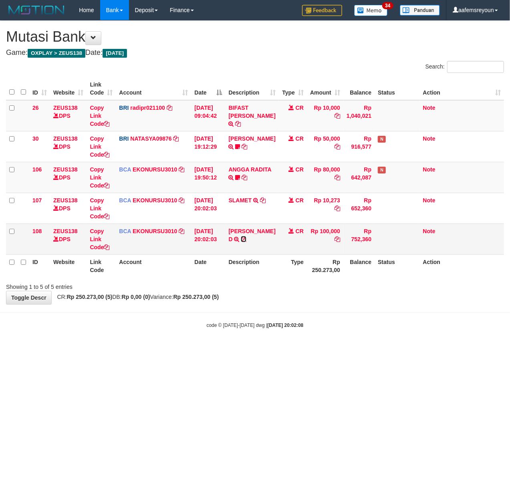
click at [241, 242] on icon at bounding box center [244, 239] width 6 height 6
drag, startPoint x: 294, startPoint y: 417, endPoint x: 198, endPoint y: 414, distance: 96.2
click at [292, 349] on html "Toggle navigation Home Bank Account List Mutasi Bank Search Sync Note Mutasi De…" at bounding box center [255, 174] width 510 height 349
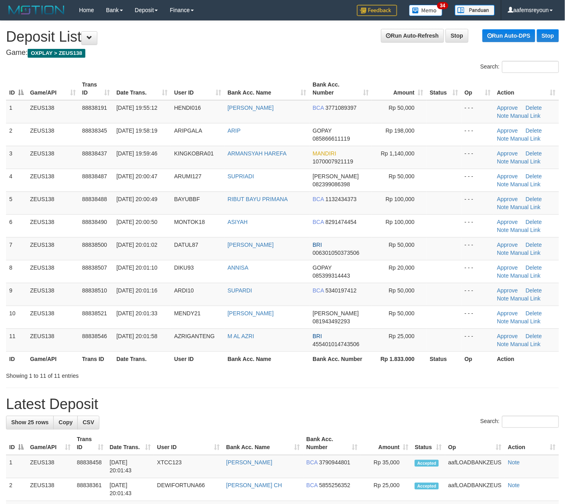
click at [355, 372] on div "Showing 1 to 11 of 11 entries" at bounding box center [282, 374] width 565 height 11
drag, startPoint x: 309, startPoint y: 405, endPoint x: 297, endPoint y: 402, distance: 11.7
click at [309, 405] on h1 "Latest Deposit" at bounding box center [282, 404] width 553 height 16
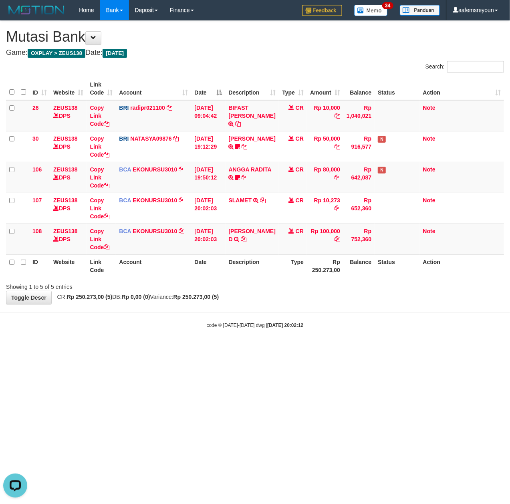
click at [295, 349] on html "Toggle navigation Home Bank Account List Mutasi Bank Search Sync Note Mutasi De…" at bounding box center [255, 174] width 510 height 349
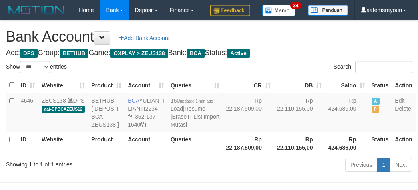
select select "***"
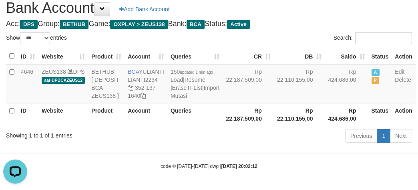
click at [249, 144] on div "Previous 1 Next" at bounding box center [296, 136] width 232 height 17
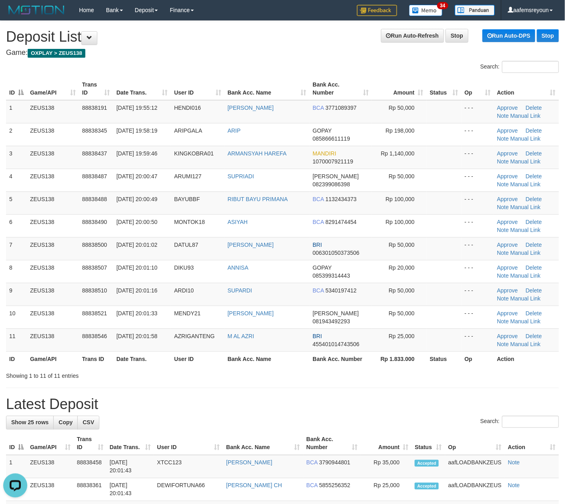
click at [345, 388] on hr at bounding box center [282, 388] width 553 height 0
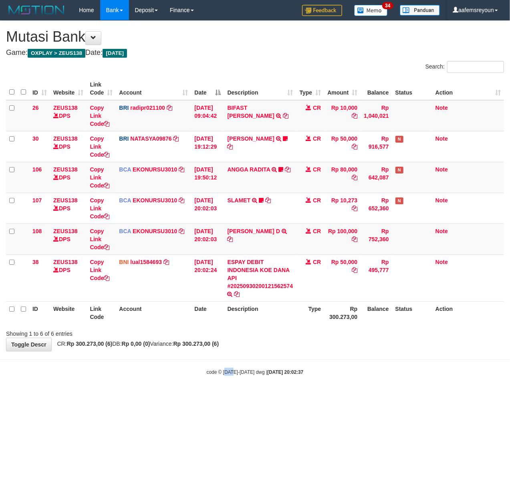
drag, startPoint x: 226, startPoint y: 403, endPoint x: 229, endPoint y: 393, distance: 10.5
click at [232, 393] on html "Toggle navigation Home Bank Account List Mutasi Bank Search Sync Note Mutasi De…" at bounding box center [255, 198] width 510 height 396
drag, startPoint x: 238, startPoint y: 353, endPoint x: 2, endPoint y: 320, distance: 238.0
click at [239, 358] on body "Toggle navigation Home Bank Account List Mutasi Bank Search Sync Note Mutasi De…" at bounding box center [255, 198] width 510 height 396
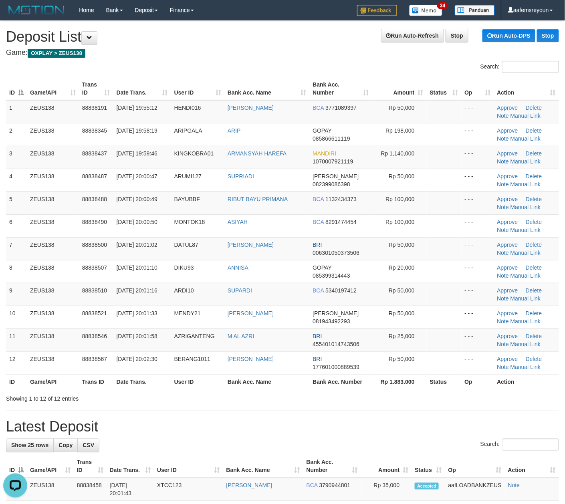
drag, startPoint x: 313, startPoint y: 417, endPoint x: 377, endPoint y: 408, distance: 64.4
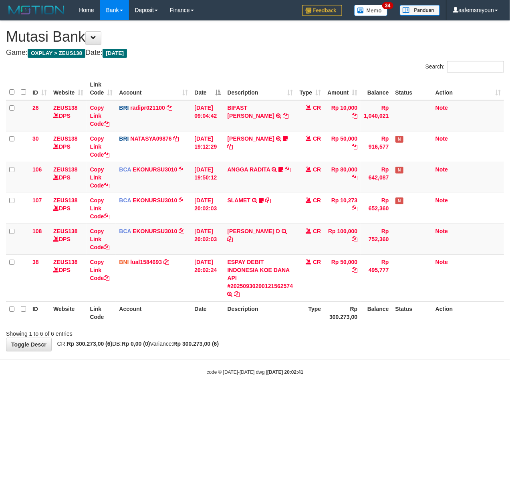
drag, startPoint x: 305, startPoint y: 431, endPoint x: 299, endPoint y: 430, distance: 6.2
click at [303, 396] on html "Toggle navigation Home Bank Account List Mutasi Bank Search Sync Note Mutasi De…" at bounding box center [255, 198] width 510 height 396
drag, startPoint x: 231, startPoint y: 411, endPoint x: 1, endPoint y: 376, distance: 232.6
click at [231, 396] on html "Toggle navigation Home Bank Account List Mutasi Bank Search Sync Note Mutasi De…" at bounding box center [255, 198] width 510 height 396
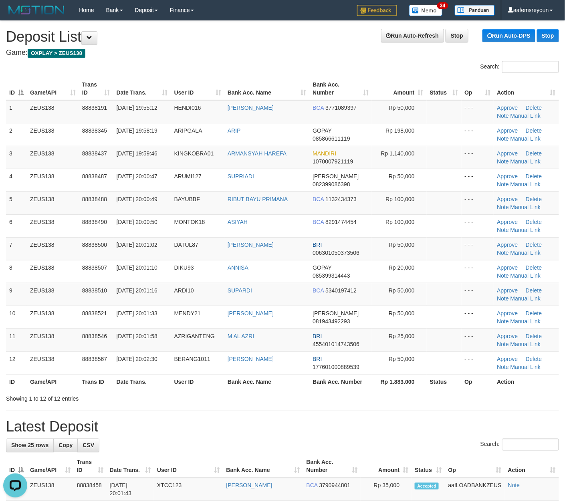
drag, startPoint x: 361, startPoint y: 368, endPoint x: 571, endPoint y: 398, distance: 212.9
click at [363, 369] on td "BRI 177601000889539" at bounding box center [340, 362] width 63 height 23
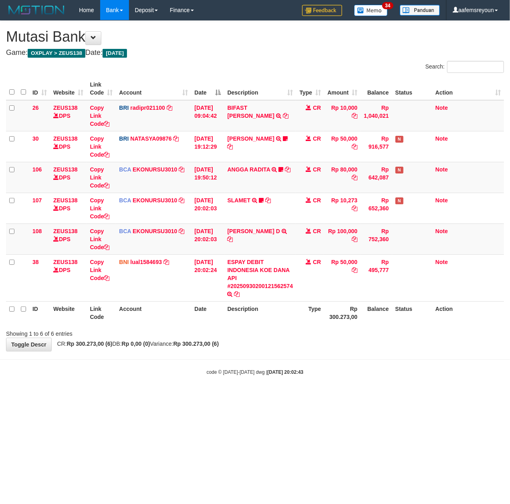
drag, startPoint x: 133, startPoint y: 367, endPoint x: 2, endPoint y: 370, distance: 131.8
click at [133, 368] on body "Toggle navigation Home Bank Account List Mutasi Bank Search Sync Note Mutasi De…" at bounding box center [255, 198] width 510 height 396
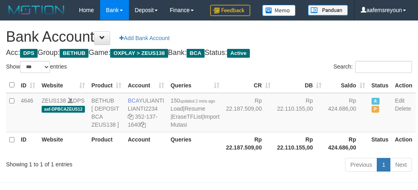
select select "***"
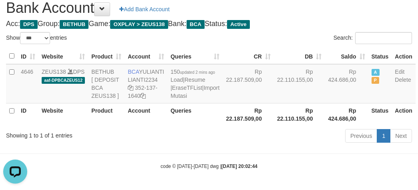
drag, startPoint x: 307, startPoint y: 160, endPoint x: 319, endPoint y: 164, distance: 12.5
click at [307, 161] on body "Toggle navigation Home Bank Account List Mutasi Bank Search Sync Note Mutasi De…" at bounding box center [209, 80] width 418 height 219
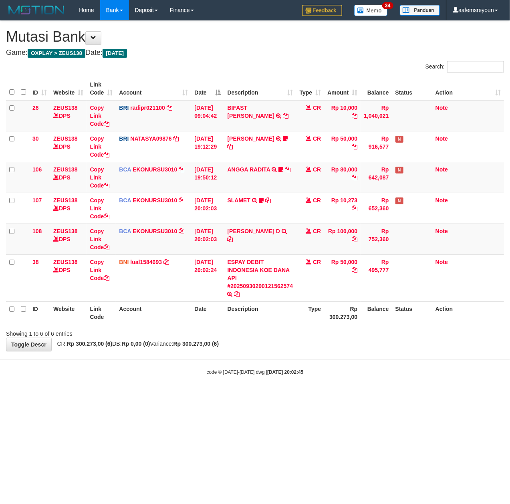
click at [278, 396] on html "Toggle navigation Home Bank Account List Mutasi Bank Search Sync Note Mutasi De…" at bounding box center [255, 198] width 510 height 396
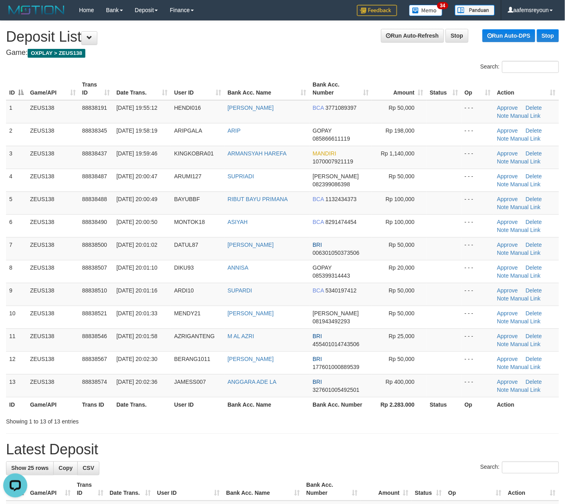
drag, startPoint x: 337, startPoint y: 444, endPoint x: 566, endPoint y: 412, distance: 231.8
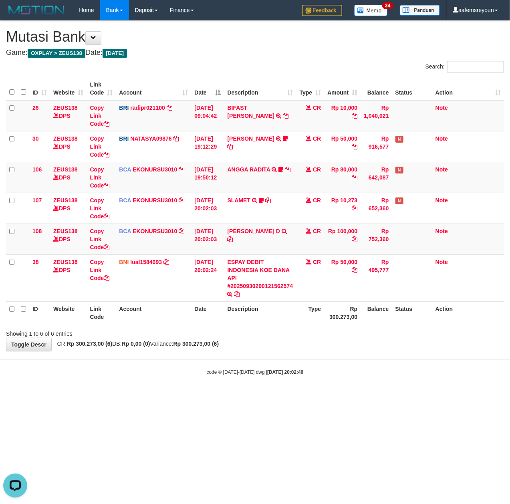
click at [220, 388] on body "Toggle navigation Home Bank Account List Mutasi Bank Search Sync Note Mutasi De…" at bounding box center [255, 198] width 510 height 396
drag, startPoint x: 248, startPoint y: 444, endPoint x: 115, endPoint y: 440, distance: 133.9
click at [248, 396] on html "Toggle navigation Home Bank Account List Mutasi Bank Search Sync Note Mutasi De…" at bounding box center [255, 198] width 510 height 396
click at [228, 396] on html "Toggle navigation Home Bank Account List Mutasi Bank Search Sync Note Mutasi De…" at bounding box center [255, 198] width 510 height 396
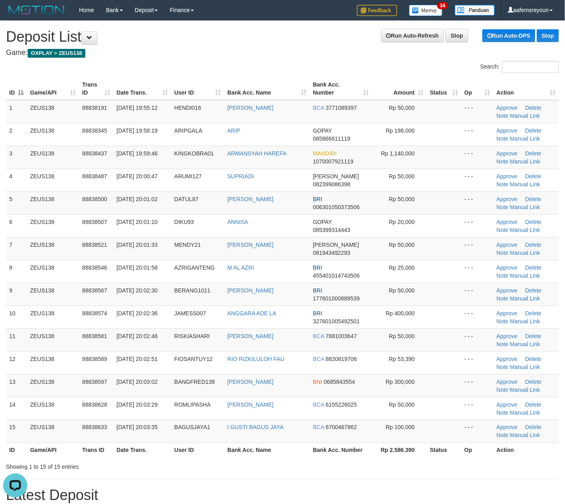
click at [396, 451] on th "Rp 2.586.390" at bounding box center [399, 450] width 55 height 15
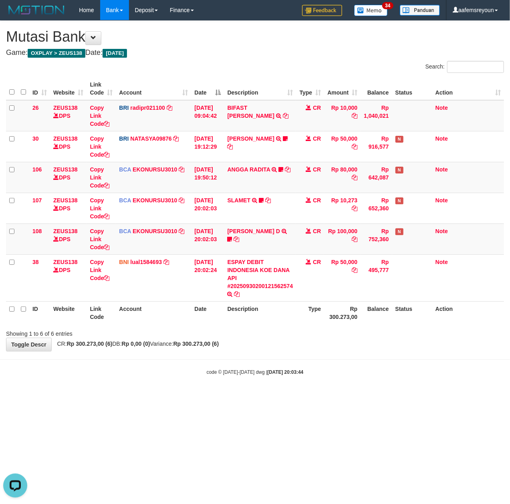
click at [286, 396] on html "Toggle navigation Home Bank Account List Mutasi Bank Search Sync Note Mutasi De…" at bounding box center [255, 198] width 510 height 396
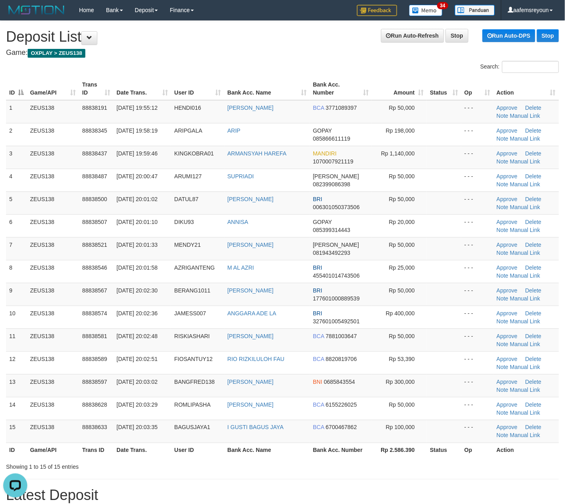
drag, startPoint x: 382, startPoint y: 472, endPoint x: 569, endPoint y: 474, distance: 186.7
click at [387, 471] on div "Showing 1 to 15 of 15 entries" at bounding box center [282, 465] width 565 height 11
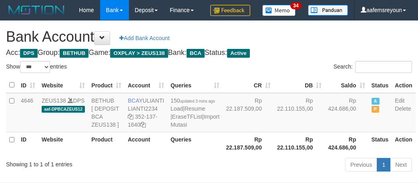
select select "***"
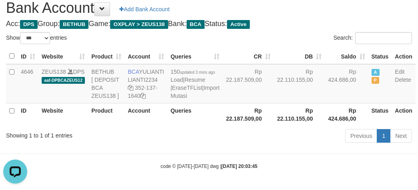
drag, startPoint x: 224, startPoint y: 129, endPoint x: 232, endPoint y: 127, distance: 7.4
click at [226, 126] on th "Rp 22.187.509,00" at bounding box center [248, 114] width 51 height 23
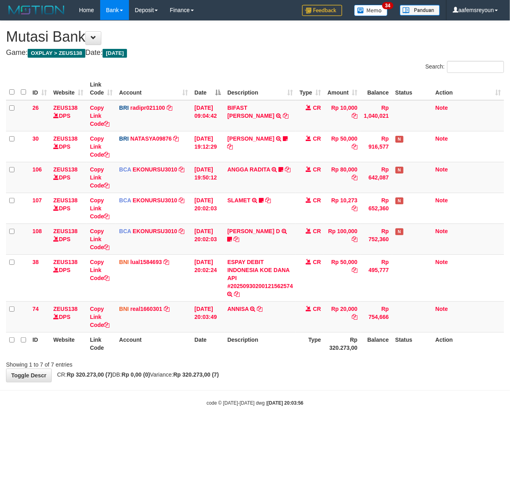
drag, startPoint x: 329, startPoint y: 499, endPoint x: 313, endPoint y: 495, distance: 16.5
click at [329, 427] on html "Toggle navigation Home Bank Account List Mutasi Bank Search Sync Note Mutasi De…" at bounding box center [255, 213] width 510 height 427
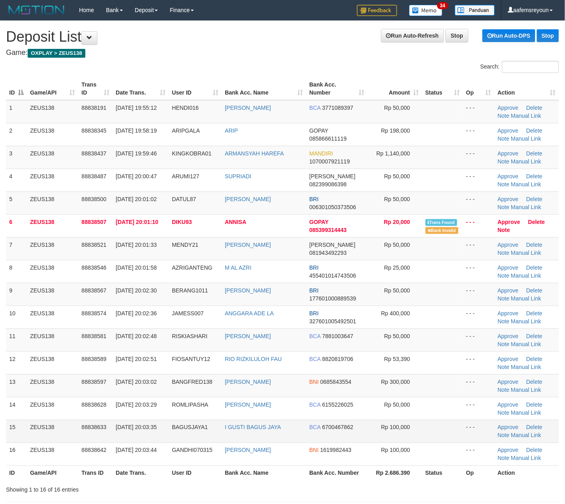
click at [324, 461] on td "BNI 1619982443" at bounding box center [337, 454] width 62 height 23
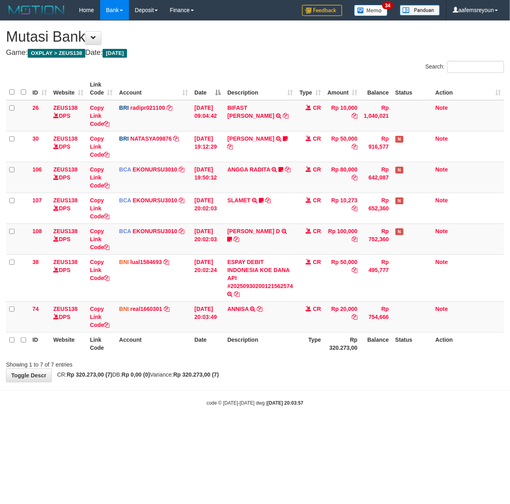
click at [303, 403] on strong "[DATE] 20:03:57" at bounding box center [285, 403] width 36 height 6
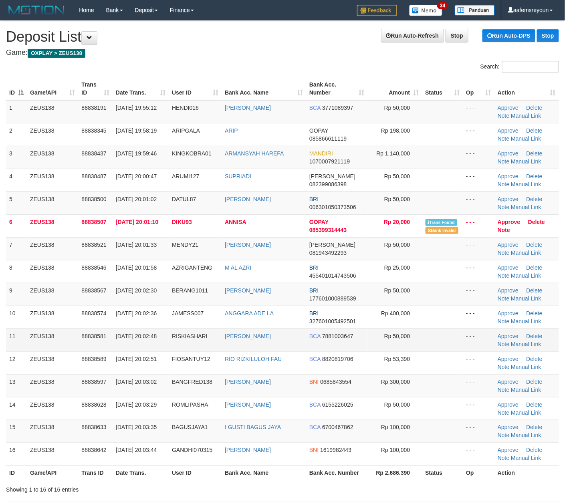
click at [360, 343] on td "BCA 7881003647" at bounding box center [337, 340] width 62 height 23
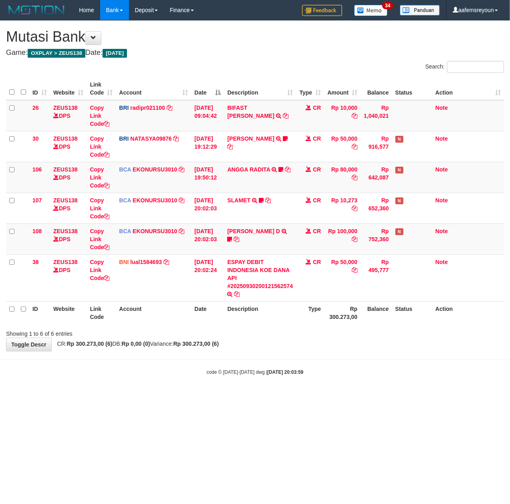
drag, startPoint x: 256, startPoint y: 381, endPoint x: 242, endPoint y: 374, distance: 15.8
click at [252, 377] on body "Toggle navigation Home Bank Account List Mutasi Bank Search Sync Note Mutasi De…" at bounding box center [255, 198] width 510 height 396
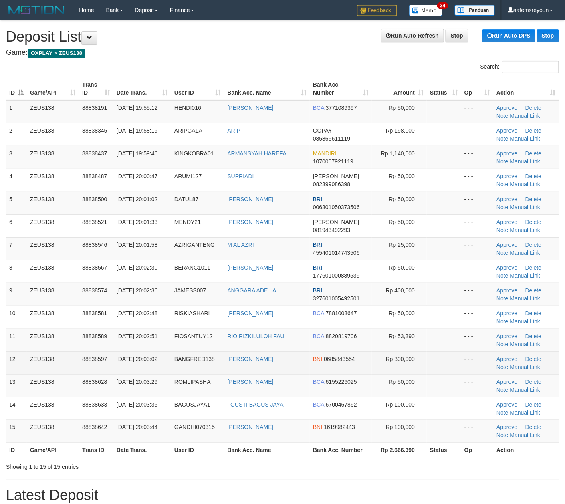
drag, startPoint x: 440, startPoint y: 366, endPoint x: 488, endPoint y: 359, distance: 48.2
click at [438, 361] on td at bounding box center [444, 362] width 34 height 23
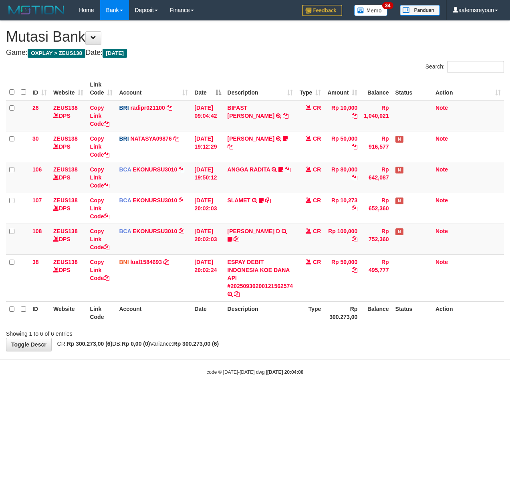
click at [196, 365] on body "Toggle navigation Home Bank Account List Mutasi Bank Search Sync Note Mutasi De…" at bounding box center [255, 198] width 510 height 396
drag, startPoint x: 379, startPoint y: 434, endPoint x: 381, endPoint y: 438, distance: 4.3
click at [379, 396] on html "Toggle navigation Home Bank Account List Mutasi Bank Search Sync Note Mutasi De…" at bounding box center [255, 198] width 510 height 396
drag, startPoint x: 321, startPoint y: 441, endPoint x: 327, endPoint y: 461, distance: 20.7
click at [323, 396] on html "Toggle navigation Home Bank Account List Mutasi Bank Search Sync Note Mutasi De…" at bounding box center [255, 198] width 510 height 396
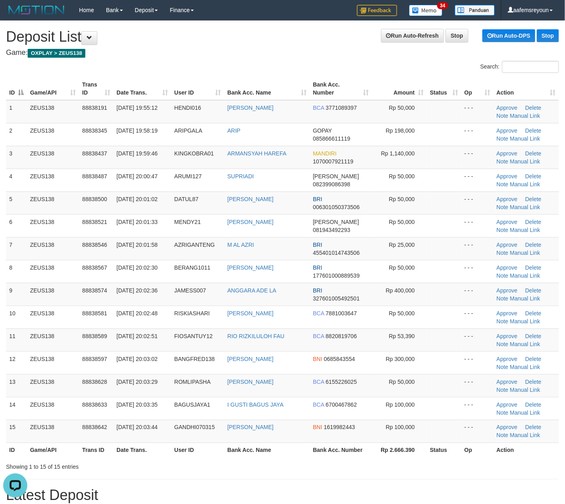
click at [420, 444] on th "Rp 2.666.390" at bounding box center [399, 450] width 55 height 15
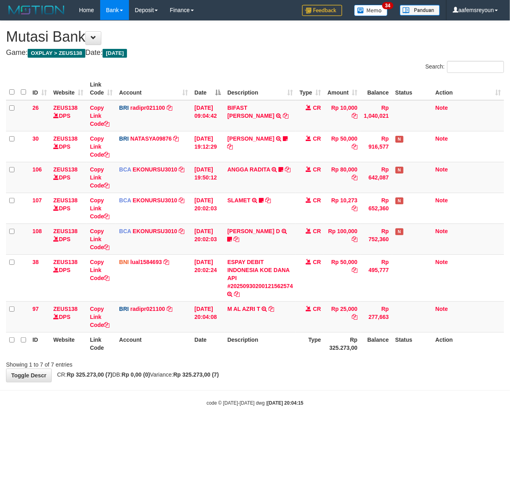
click at [318, 427] on html "Toggle navigation Home Bank Account List Mutasi Bank Search Sync Note Mutasi De…" at bounding box center [255, 213] width 510 height 427
drag, startPoint x: 299, startPoint y: 423, endPoint x: 2, endPoint y: 436, distance: 297.5
click at [297, 423] on body "Toggle navigation Home Bank Account List Mutasi Bank Search Sync Note Mutasi De…" at bounding box center [255, 213] width 510 height 427
click at [348, 400] on div "code © [DATE]-[DATE] dwg | [DATE] 20:04:20" at bounding box center [255, 403] width 510 height 8
drag, startPoint x: 225, startPoint y: 432, endPoint x: 223, endPoint y: 425, distance: 7.5
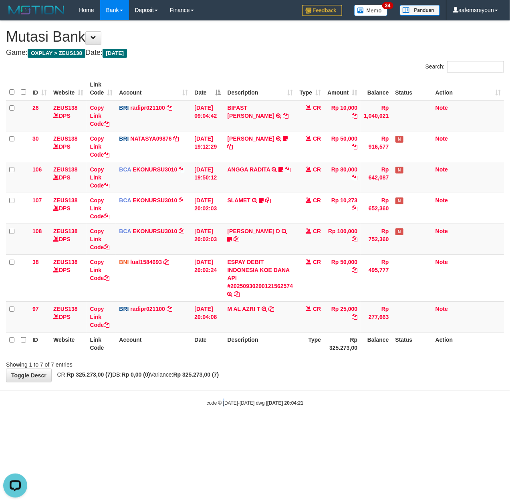
click at [223, 425] on html "Toggle navigation Home Bank Account List Mutasi Bank Search Sync Note Mutasi De…" at bounding box center [255, 213] width 510 height 427
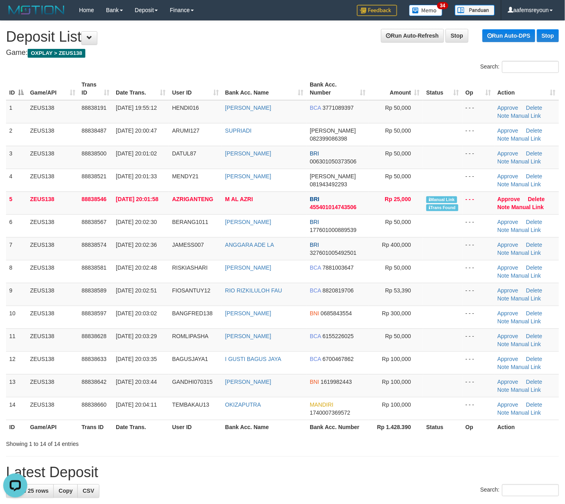
drag, startPoint x: 321, startPoint y: 451, endPoint x: 398, endPoint y: 426, distance: 81.2
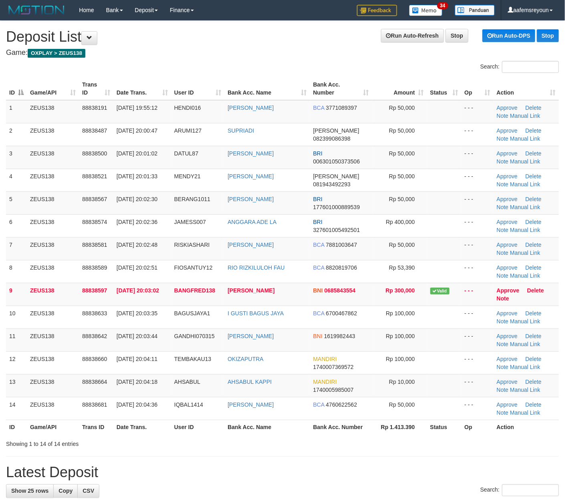
click at [349, 436] on div "ID Game/API Trans ID Date Trans. User ID Bank Acc. Name Bank Acc. Number Amount…" at bounding box center [282, 256] width 565 height 362
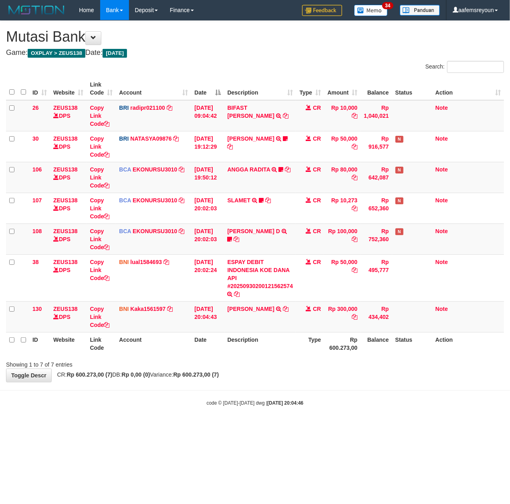
drag, startPoint x: 203, startPoint y: 430, endPoint x: 195, endPoint y: 429, distance: 8.2
click at [196, 427] on html "Toggle navigation Home Bank Account List Mutasi Bank Search Sync Note Mutasi De…" at bounding box center [255, 213] width 510 height 427
click at [278, 427] on html "Toggle navigation Home Bank Account List Mutasi Bank Search Sync Note Mutasi De…" at bounding box center [255, 213] width 510 height 427
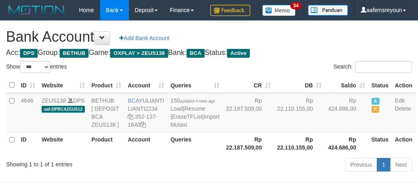
select select "***"
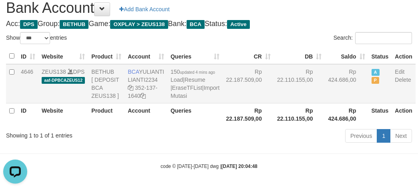
click at [139, 66] on td "BCA YULIANTI LIANTI2234 352-137-1640" at bounding box center [146, 83] width 43 height 39
copy td "BCA YULIANTI"
click at [239, 145] on div "Previous 1 Next" at bounding box center [296, 136] width 232 height 17
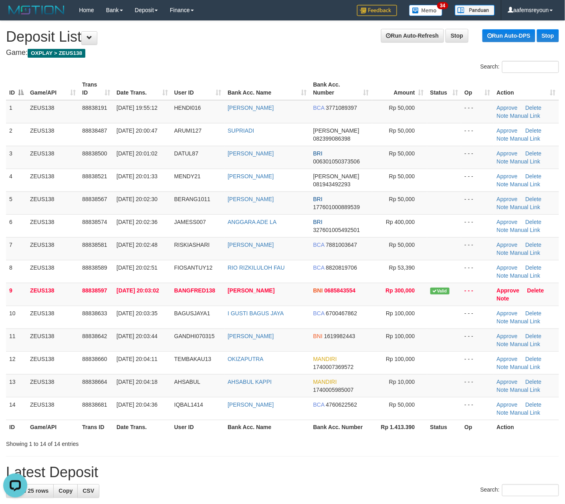
drag, startPoint x: 380, startPoint y: 453, endPoint x: 437, endPoint y: 447, distance: 57.2
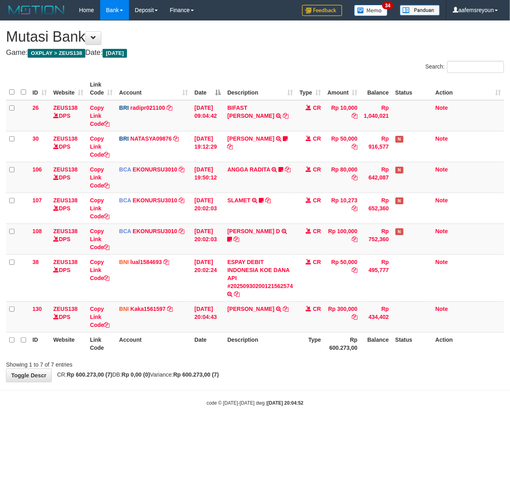
click at [300, 427] on html "Toggle navigation Home Bank Account List Mutasi Bank Search Sync Note Mutasi De…" at bounding box center [255, 213] width 510 height 427
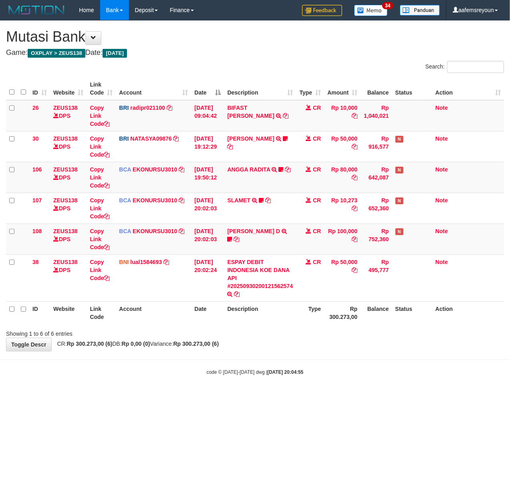
click at [233, 396] on html "Toggle navigation Home Bank Account List Mutasi Bank Search Sync Note Mutasi De…" at bounding box center [255, 198] width 510 height 396
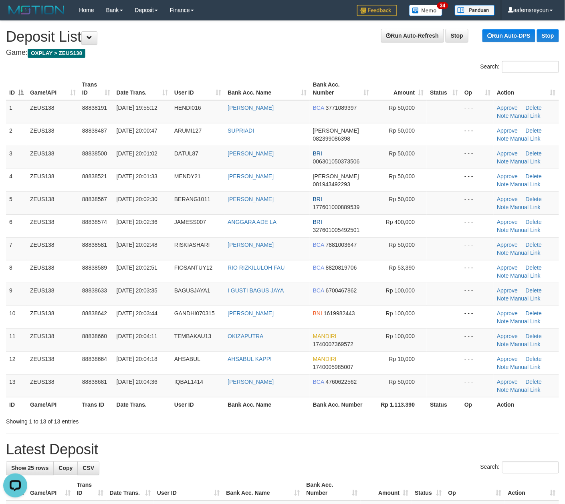
drag, startPoint x: 319, startPoint y: 465, endPoint x: 571, endPoint y: 425, distance: 254.4
click at [320, 465] on div "Search:" at bounding box center [282, 469] width 553 height 14
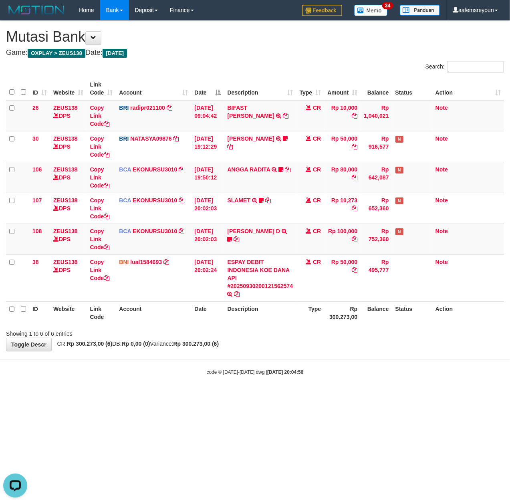
click at [267, 371] on strong "[DATE] 20:04:56" at bounding box center [285, 372] width 36 height 6
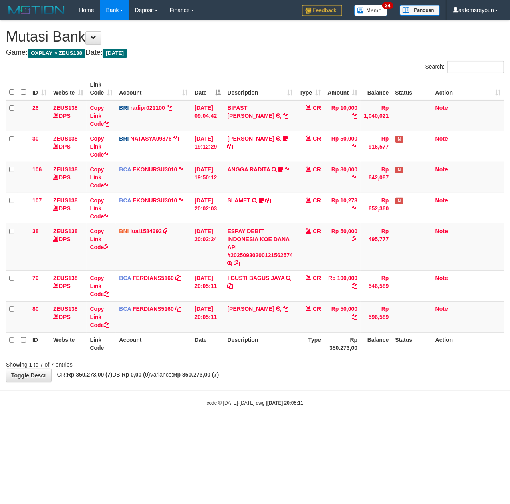
drag, startPoint x: 228, startPoint y: 425, endPoint x: 209, endPoint y: 436, distance: 22.3
click at [230, 425] on body "Toggle navigation Home Bank Account List Mutasi Bank Search Sync Note Mutasi De…" at bounding box center [255, 213] width 510 height 427
drag, startPoint x: 224, startPoint y: 396, endPoint x: 1, endPoint y: 417, distance: 224.5
click at [221, 396] on body "Toggle navigation Home Bank Account List Mutasi Bank Search Sync Note Mutasi De…" at bounding box center [255, 213] width 510 height 427
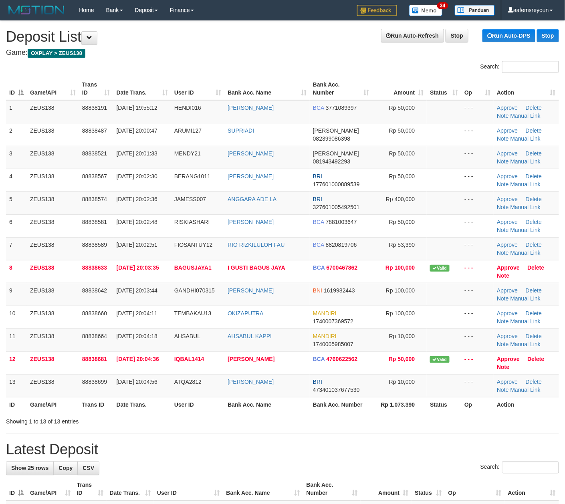
click at [256, 424] on div "Showing 1 to 13 of 13 entries" at bounding box center [282, 419] width 565 height 11
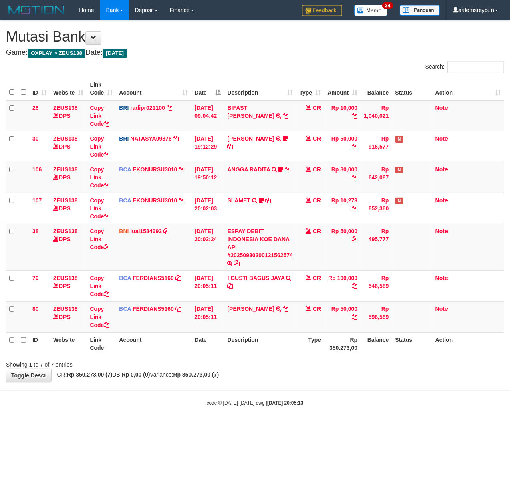
click at [334, 415] on body "Toggle navigation Home Bank Account List Mutasi Bank Search Sync Note Mutasi De…" at bounding box center [255, 213] width 510 height 427
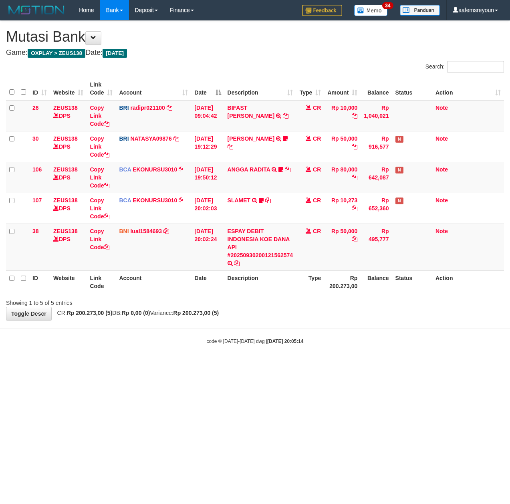
click at [331, 365] on html "Toggle navigation Home Bank Account List Mutasi Bank Search Sync Note Mutasi De…" at bounding box center [255, 182] width 510 height 365
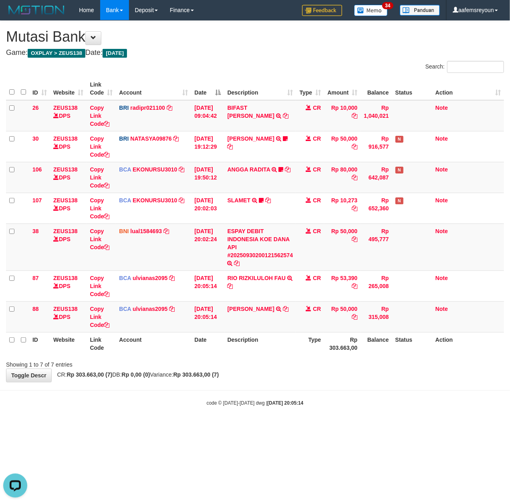
click at [268, 427] on html "Toggle navigation Home Bank Account List Mutasi Bank Search Sync Note Mutasi De…" at bounding box center [255, 213] width 510 height 427
click at [267, 423] on body "Toggle navigation Home Bank Account List Mutasi Bank Search Sync Note Mutasi De…" at bounding box center [255, 213] width 510 height 427
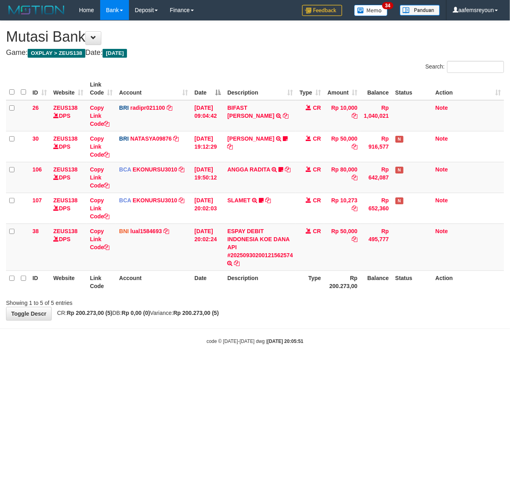
click at [258, 365] on html "Toggle navigation Home Bank Account List Mutasi Bank Search Sync Note Mutasi De…" at bounding box center [255, 182] width 510 height 365
click at [149, 365] on html "Toggle navigation Home Bank Account List Mutasi Bank Search Sync Note Mutasi De…" at bounding box center [255, 182] width 510 height 365
click at [347, 365] on html "Toggle navigation Home Bank Account List Mutasi Bank Search Sync Note Mutasi De…" at bounding box center [255, 182] width 510 height 365
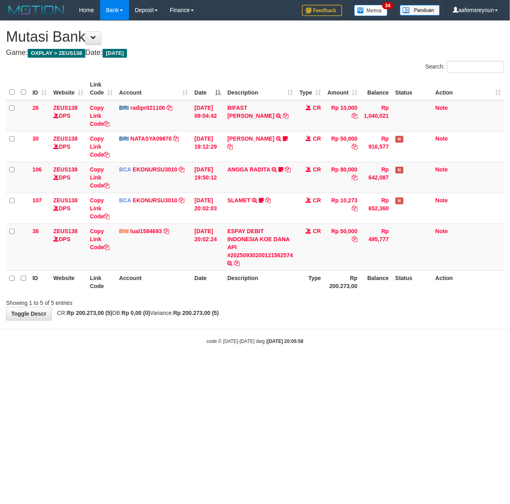
click at [344, 365] on html "Toggle navigation Home Bank Account List Mutasi Bank Search Sync Note Mutasi De…" at bounding box center [255, 182] width 510 height 365
click at [267, 365] on html "Toggle navigation Home Bank Account List Mutasi Bank Search Sync Note Mutasi De…" at bounding box center [255, 182] width 510 height 365
drag, startPoint x: 375, startPoint y: 389, endPoint x: 40, endPoint y: 377, distance: 335.1
click at [375, 365] on html "Toggle navigation Home Bank Account List Mutasi Bank Search Sync Note Mutasi De…" at bounding box center [255, 182] width 510 height 365
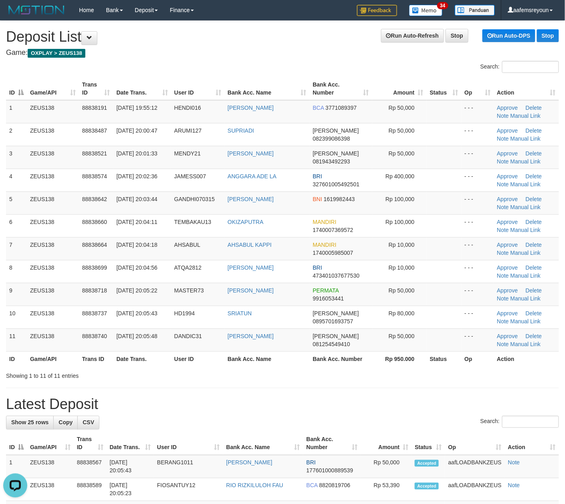
drag, startPoint x: 432, startPoint y: 389, endPoint x: 454, endPoint y: 388, distance: 22.1
click at [432, 388] on hr at bounding box center [282, 388] width 553 height 0
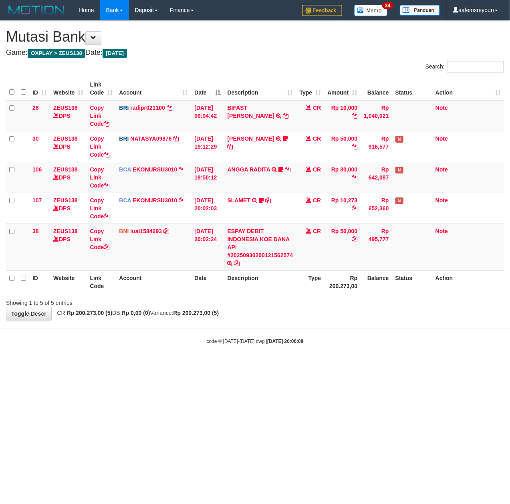
drag, startPoint x: 236, startPoint y: 398, endPoint x: 127, endPoint y: 395, distance: 109.8
click at [234, 365] on html "Toggle navigation Home Bank Account List Mutasi Bank Search Sync Note Mutasi De…" at bounding box center [255, 182] width 510 height 365
click at [228, 365] on html "Toggle navigation Home Bank Account List Mutasi Bank Search Sync Note Mutasi De…" at bounding box center [255, 182] width 510 height 365
drag, startPoint x: 226, startPoint y: 440, endPoint x: 166, endPoint y: 436, distance: 60.2
click at [219, 365] on html "Toggle navigation Home Bank Account List Mutasi Bank Search Sync Note Mutasi De…" at bounding box center [255, 182] width 510 height 365
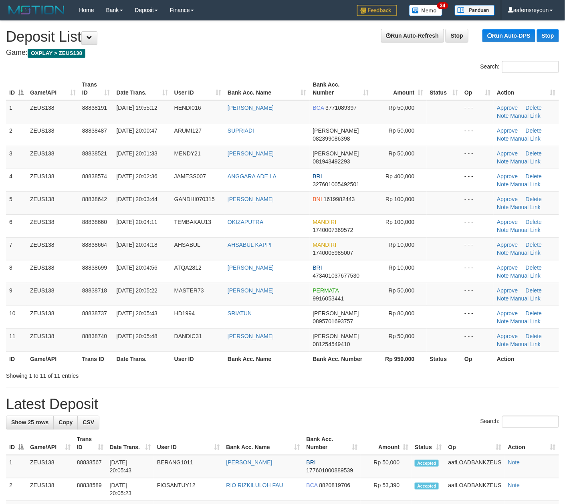
click at [310, 401] on h1 "Latest Deposit" at bounding box center [282, 404] width 553 height 16
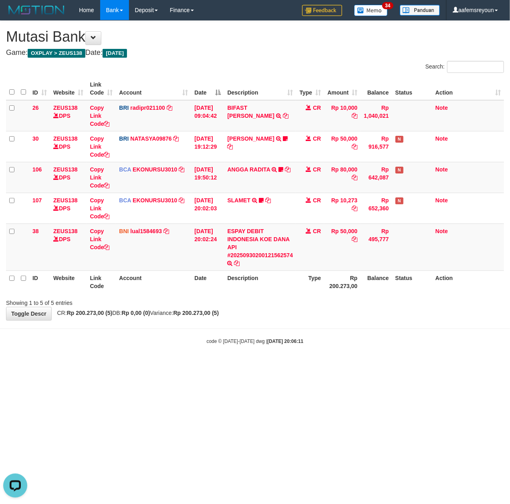
click at [115, 365] on html "Toggle navigation Home Bank Account List Mutasi Bank Search Sync Note Mutasi De…" at bounding box center [255, 182] width 510 height 365
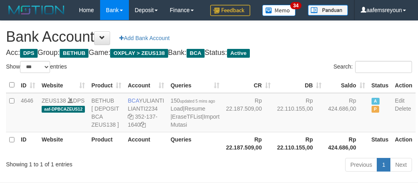
select select "***"
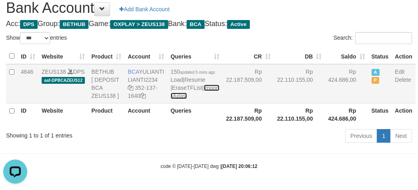
click at [172, 99] on link "Import Mutasi" at bounding box center [195, 92] width 49 height 14
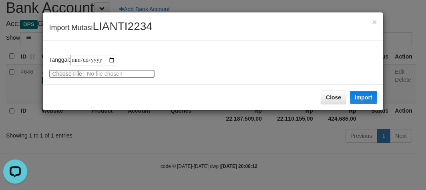
click at [67, 72] on input "file" at bounding box center [102, 73] width 106 height 9
type input "**********"
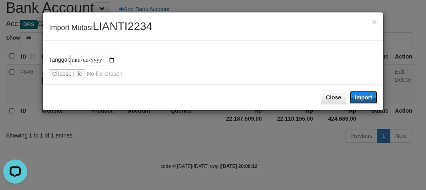
click at [362, 98] on button "Import" at bounding box center [363, 97] width 27 height 13
click at [279, 161] on div "**********" at bounding box center [213, 95] width 426 height 190
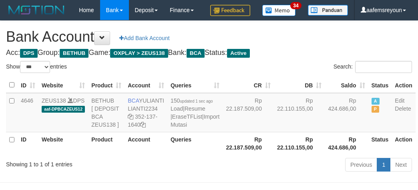
select select "***"
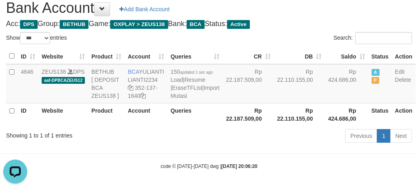
click at [230, 145] on div "Previous 1 Next" at bounding box center [296, 136] width 232 height 17
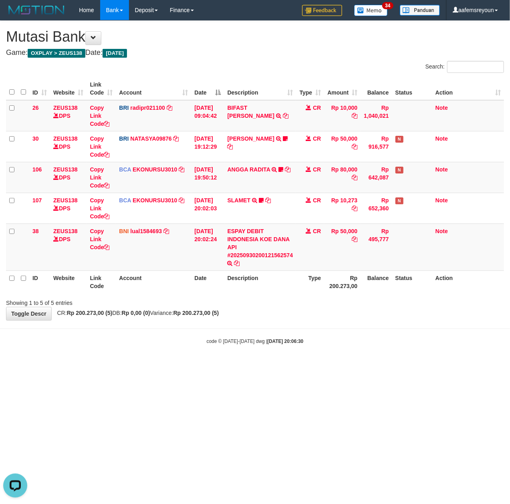
click at [249, 365] on html "Toggle navigation Home Bank Account List Mutasi Bank Search Sync Note Mutasi De…" at bounding box center [255, 182] width 510 height 365
drag, startPoint x: 0, startPoint y: 0, endPoint x: 2, endPoint y: 388, distance: 388.2
click at [193, 365] on html "Toggle navigation Home Bank Account List Mutasi Bank Search Sync Note Mutasi De…" at bounding box center [255, 182] width 510 height 365
drag, startPoint x: 196, startPoint y: 385, endPoint x: 140, endPoint y: 371, distance: 57.7
click at [154, 365] on html "Toggle navigation Home Bank Account List Mutasi Bank Search Sync Note Mutasi De…" at bounding box center [255, 182] width 510 height 365
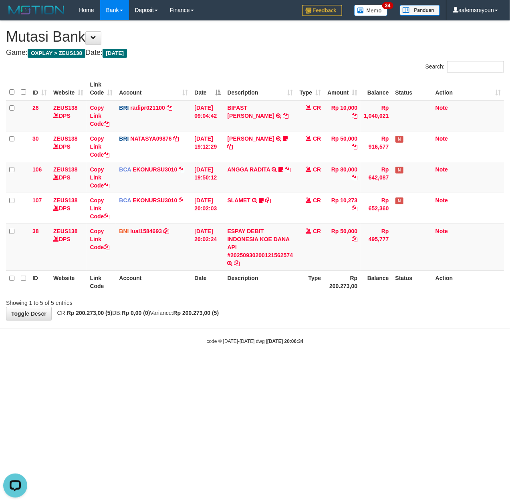
click at [209, 365] on html "Toggle navigation Home Bank Account List Mutasi Bank Search Sync Note Mutasi De…" at bounding box center [255, 182] width 510 height 365
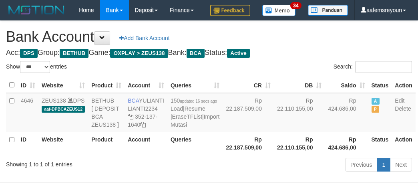
select select "***"
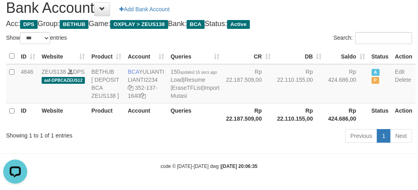
click at [254, 145] on div "Previous 1 Next" at bounding box center [296, 136] width 232 height 17
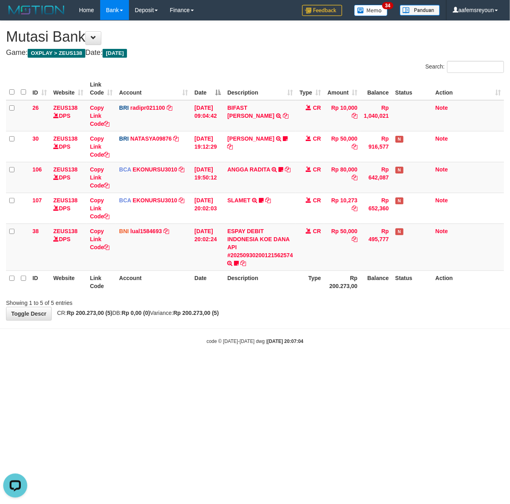
click at [329, 365] on html "Toggle navigation Home Bank Account List Mutasi Bank Search Sync Note Mutasi De…" at bounding box center [255, 182] width 510 height 365
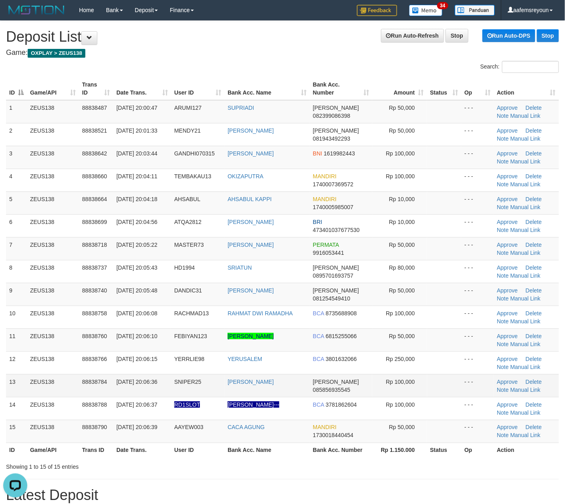
click at [425, 393] on tr "13 ZEUS138 88838784 30/09/2025 20:06:36 SNIPER25 MUHAMMAD ALI DANA 085856935545…" at bounding box center [282, 385] width 553 height 23
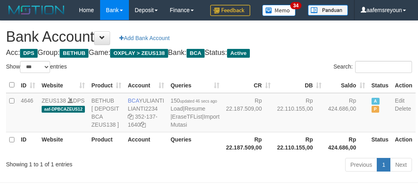
select select "***"
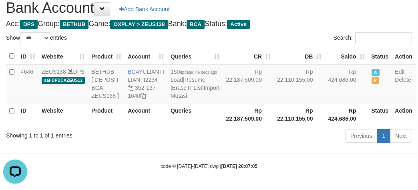
click at [167, 139] on div "Showing 1 to 1 of 1 entries" at bounding box center [87, 133] width 162 height 11
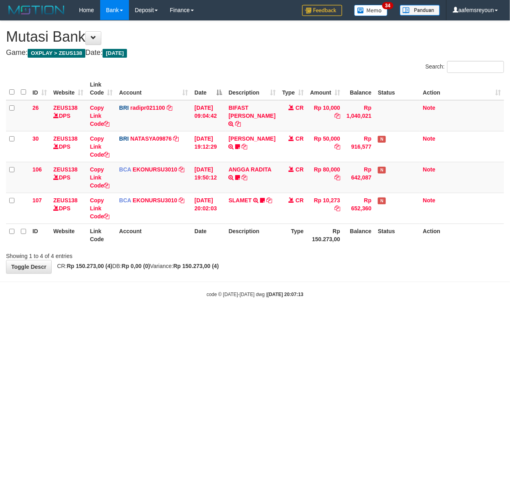
click at [319, 318] on html "Toggle navigation Home Bank Account List Mutasi Bank Search Sync Note Mutasi De…" at bounding box center [255, 159] width 510 height 318
click at [409, 318] on html "Toggle navigation Home Bank Account List Mutasi Bank Search Sync Note Mutasi De…" at bounding box center [255, 159] width 510 height 318
click at [256, 318] on html "Toggle navigation Home Bank Account List Mutasi Bank Search Sync Note Mutasi De…" at bounding box center [255, 159] width 510 height 318
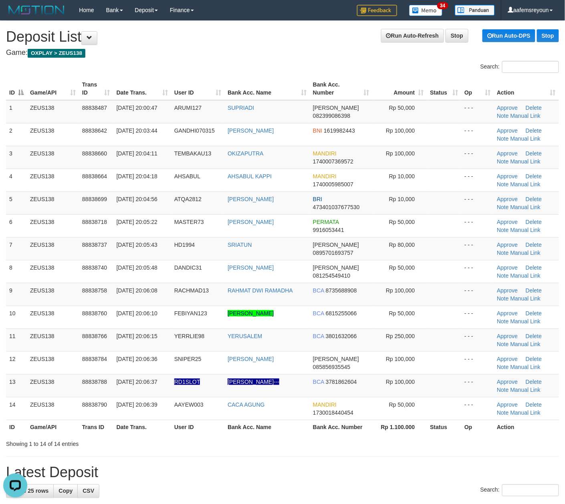
drag, startPoint x: 446, startPoint y: 440, endPoint x: 440, endPoint y: 441, distance: 6.6
click at [440, 441] on div "Showing 1 to 14 of 14 entries" at bounding box center [282, 442] width 565 height 11
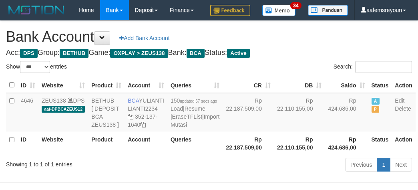
select select "***"
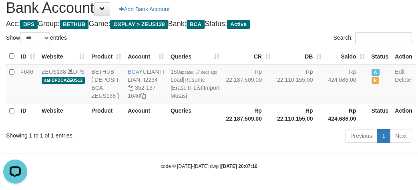
drag, startPoint x: 276, startPoint y: 161, endPoint x: 276, endPoint y: 173, distance: 12.4
click at [276, 161] on body "Toggle navigation Home Bank Account List Mutasi Bank Search Sync Note Mutasi De…" at bounding box center [209, 80] width 418 height 219
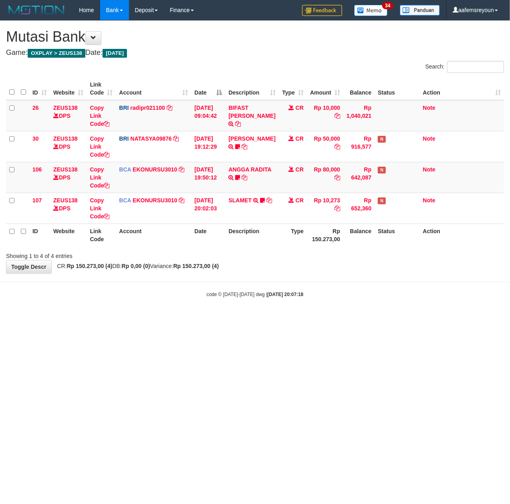
click at [171, 318] on html "Toggle navigation Home Bank Account List Mutasi Bank Search Sync Note Mutasi De…" at bounding box center [255, 159] width 510 height 318
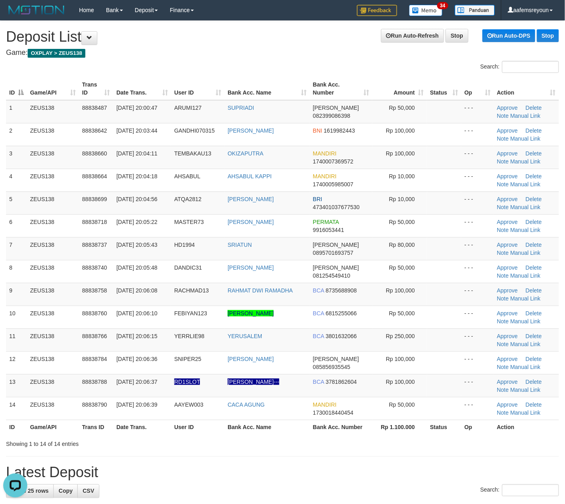
click at [385, 434] on th "Rp 1.100.000" at bounding box center [399, 427] width 54 height 15
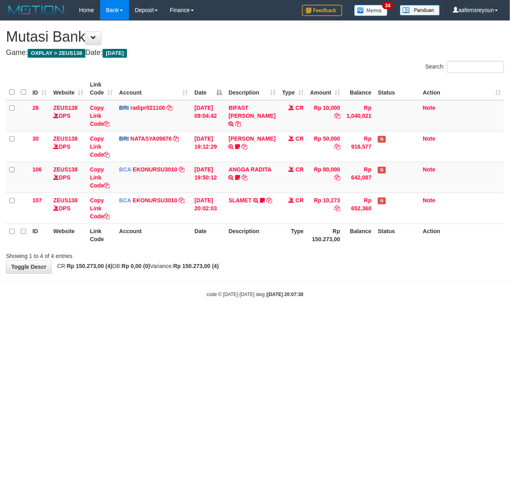
click at [329, 318] on html "Toggle navigation Home Bank Account List Mutasi Bank Search Sync Note Mutasi De…" at bounding box center [255, 159] width 510 height 318
click at [325, 318] on html "Toggle navigation Home Bank Account List Mutasi Bank Search Sync Note Mutasi De…" at bounding box center [255, 159] width 510 height 318
